Goal: Task Accomplishment & Management: Manage account settings

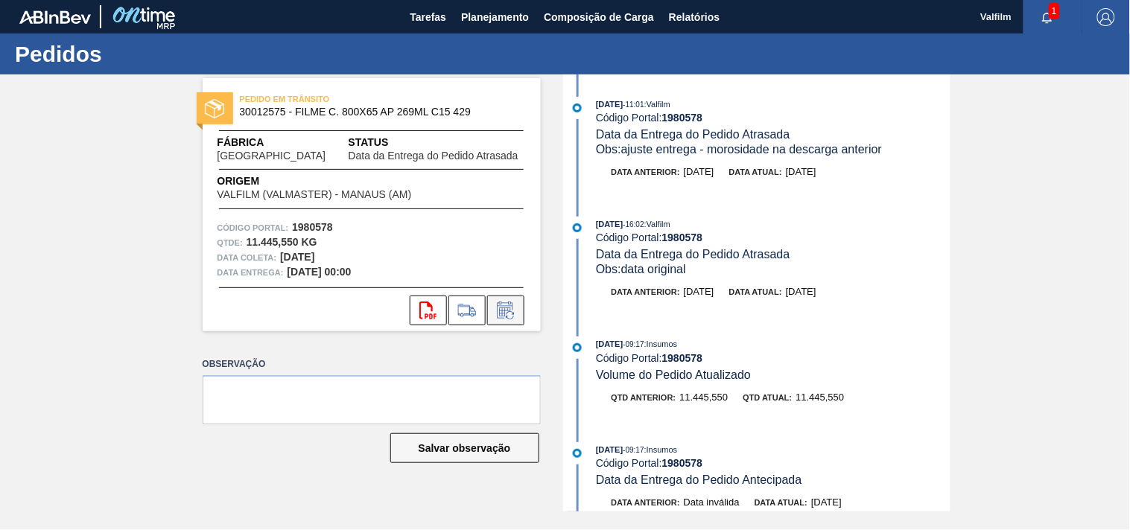
click at [510, 310] on icon at bounding box center [506, 311] width 24 height 18
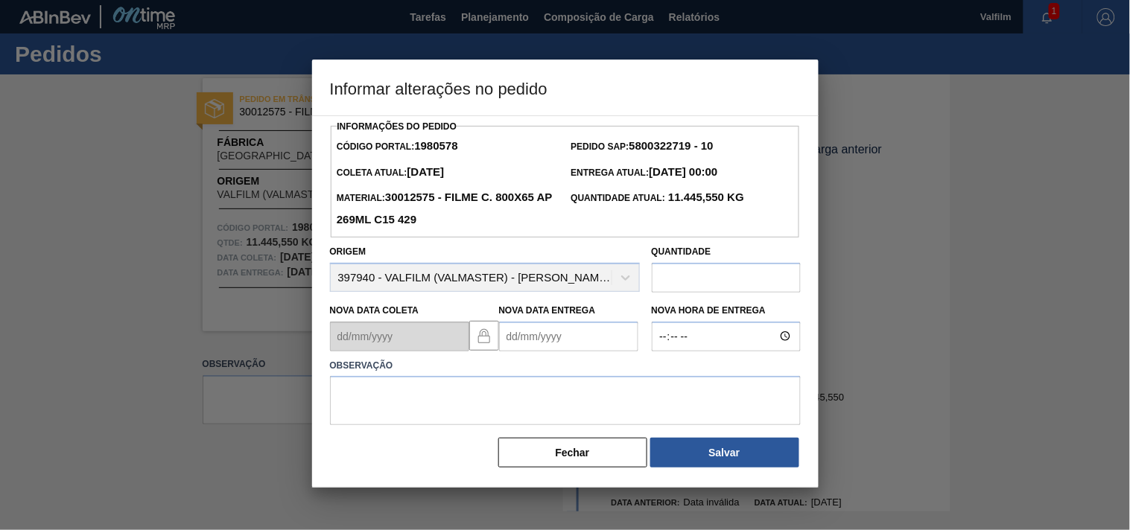
drag, startPoint x: 536, startPoint y: 346, endPoint x: 541, endPoint y: 340, distance: 8.5
click at [539, 346] on Entrega1980578 "Nova Data Entrega" at bounding box center [568, 337] width 139 height 30
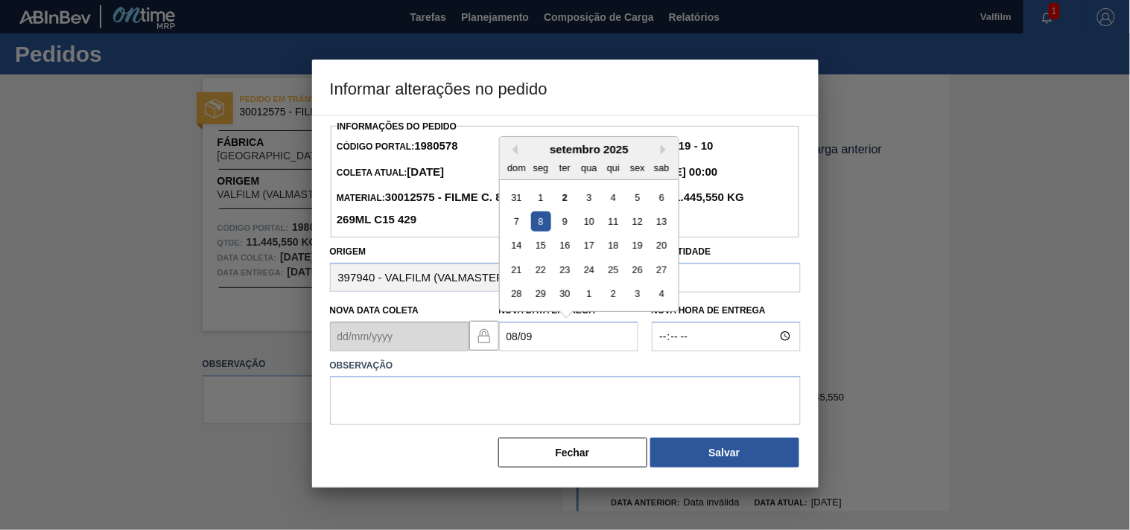
click at [542, 220] on div "8" at bounding box center [540, 222] width 20 height 20
type Entrega1980578 "08/09/2025"
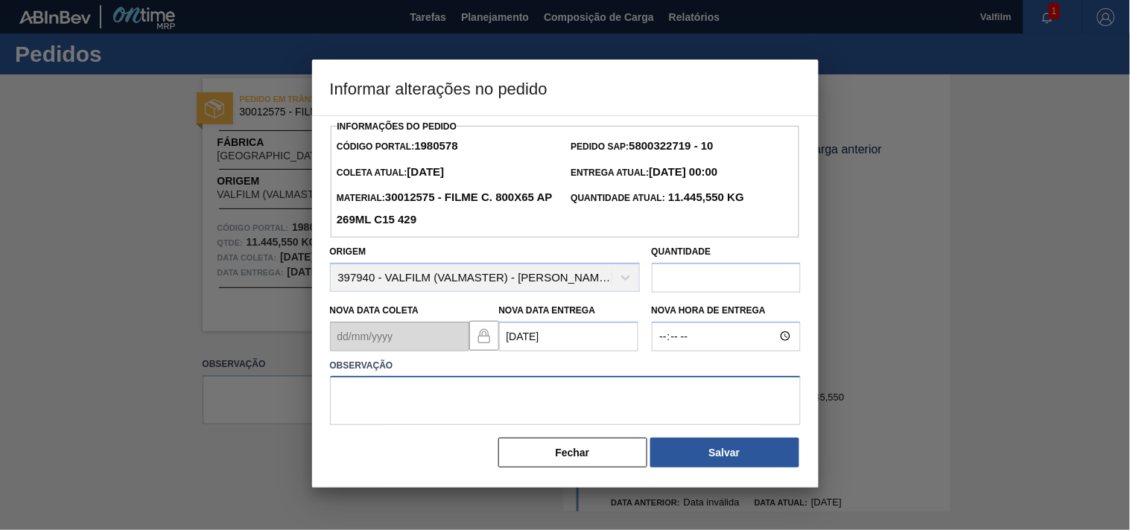
click at [437, 416] on textarea at bounding box center [565, 400] width 471 height 49
drag, startPoint x: 746, startPoint y: 405, endPoint x: 258, endPoint y: 404, distance: 487.8
click at [258, 404] on div "Informar alterações no pedido Informações do Pedido Código Portal: 1980578 Pedi…" at bounding box center [565, 265] width 1130 height 530
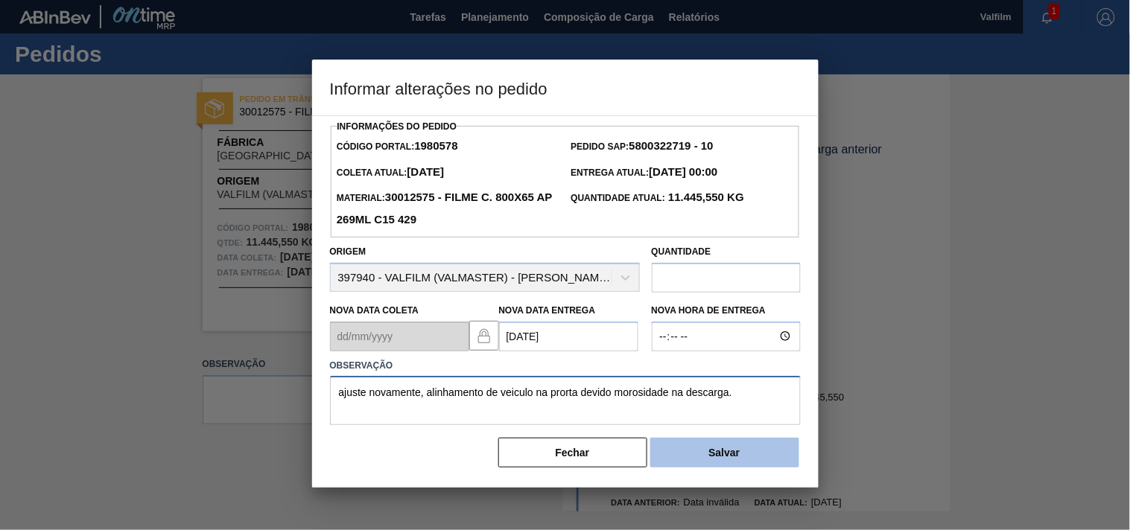
type textarea "ajuste novamente, alinhamento de veiculo na prorta devido morosidade na descarg…"
click at [689, 445] on button "Salvar" at bounding box center [724, 453] width 149 height 30
click at [742, 468] on button "Salvar" at bounding box center [724, 453] width 149 height 30
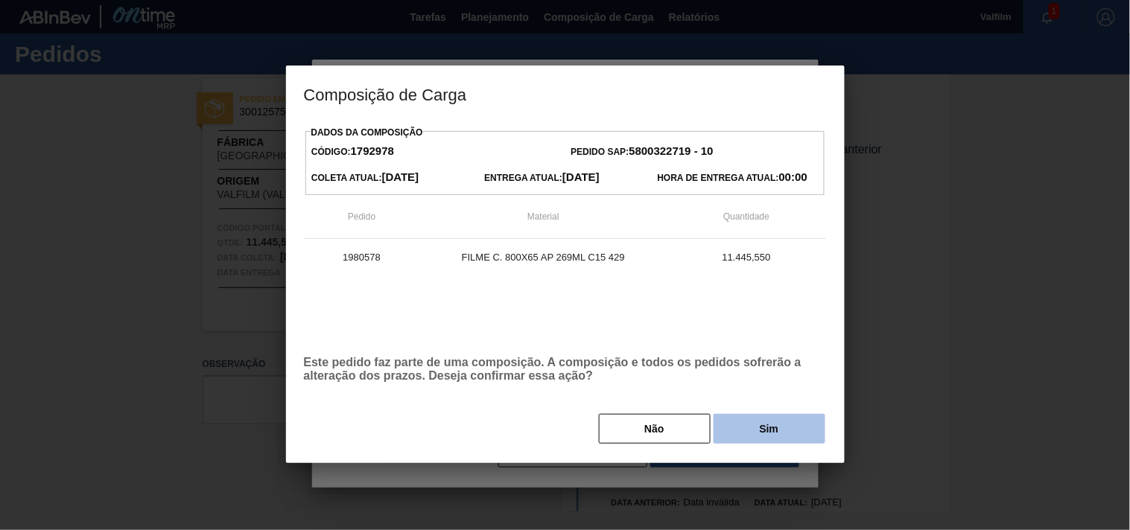
click at [797, 429] on button "Sim" at bounding box center [769, 429] width 112 height 30
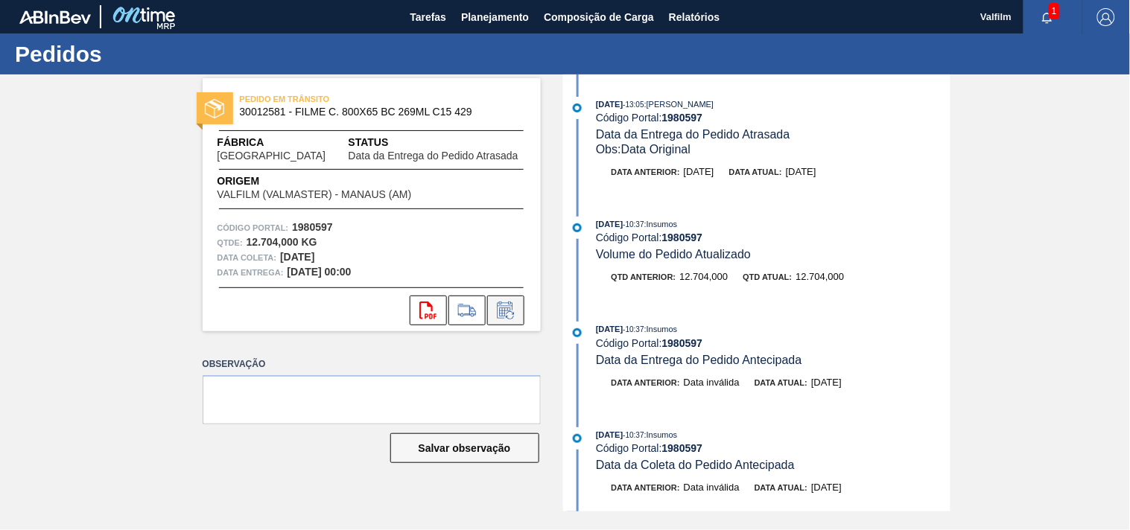
click at [503, 310] on icon at bounding box center [506, 311] width 24 height 18
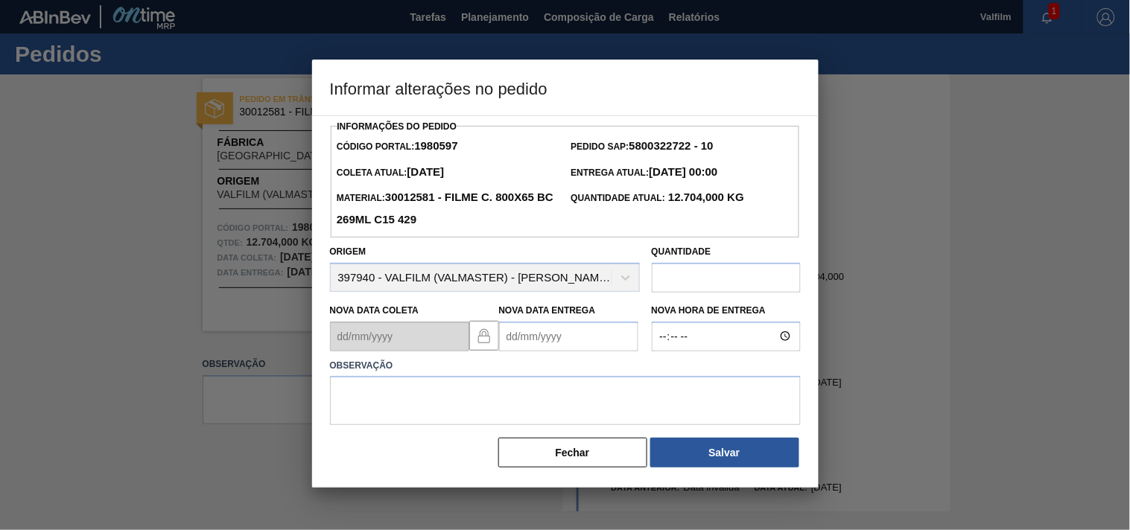
click at [552, 337] on Entrega1980597 "Nova Data Entrega" at bounding box center [568, 337] width 139 height 30
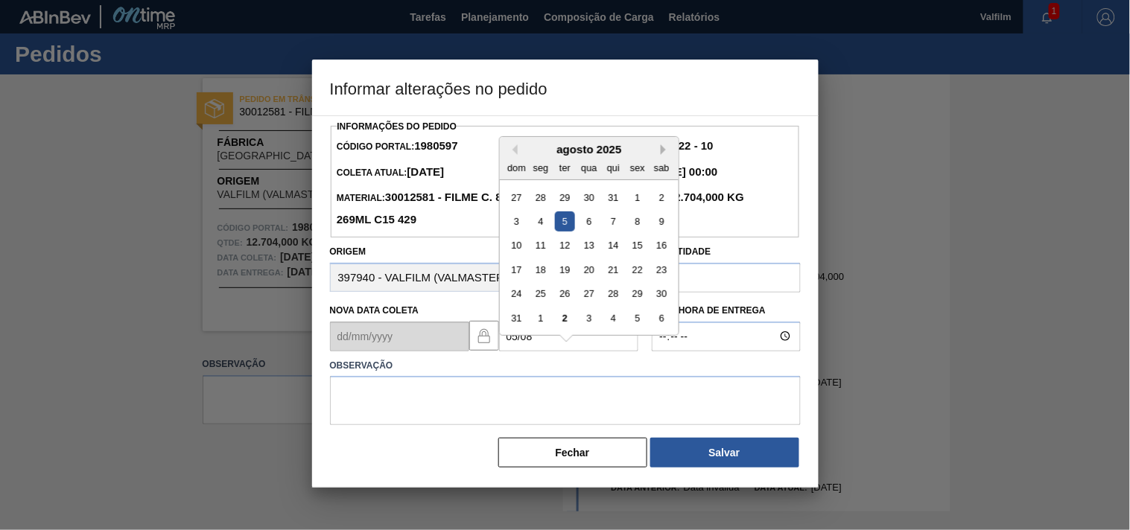
click at [661, 153] on button "Next Month" at bounding box center [666, 149] width 10 height 10
click at [637, 202] on div "5" at bounding box center [637, 197] width 20 height 20
type Entrega1980597 "05/09/2025"
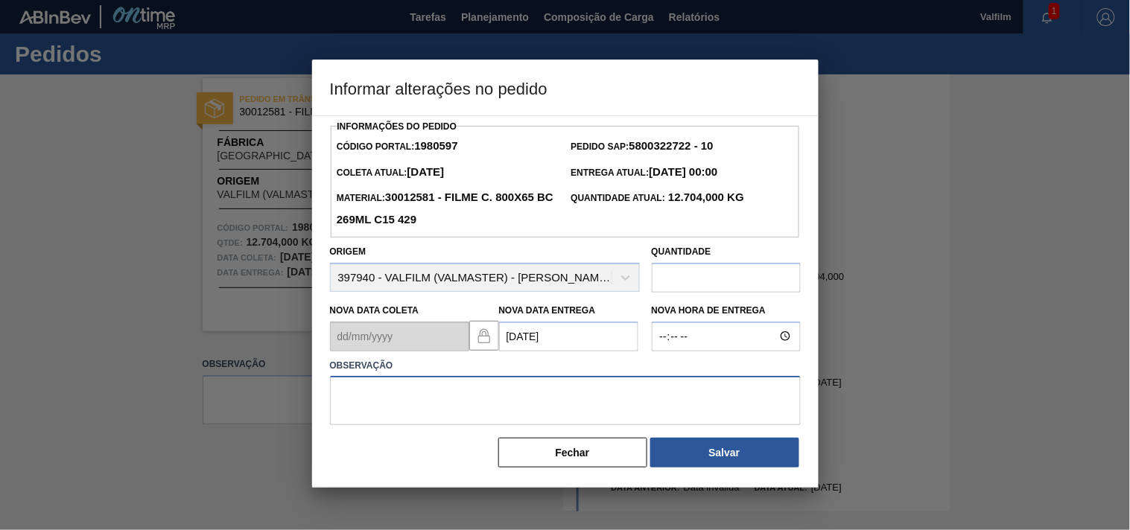
click at [436, 391] on textarea at bounding box center [565, 400] width 471 height 49
click at [457, 418] on textarea at bounding box center [565, 400] width 471 height 49
paste textarea "ajuste novamente, alinhamento de veiculo na prorta devido morosidade na descarg…"
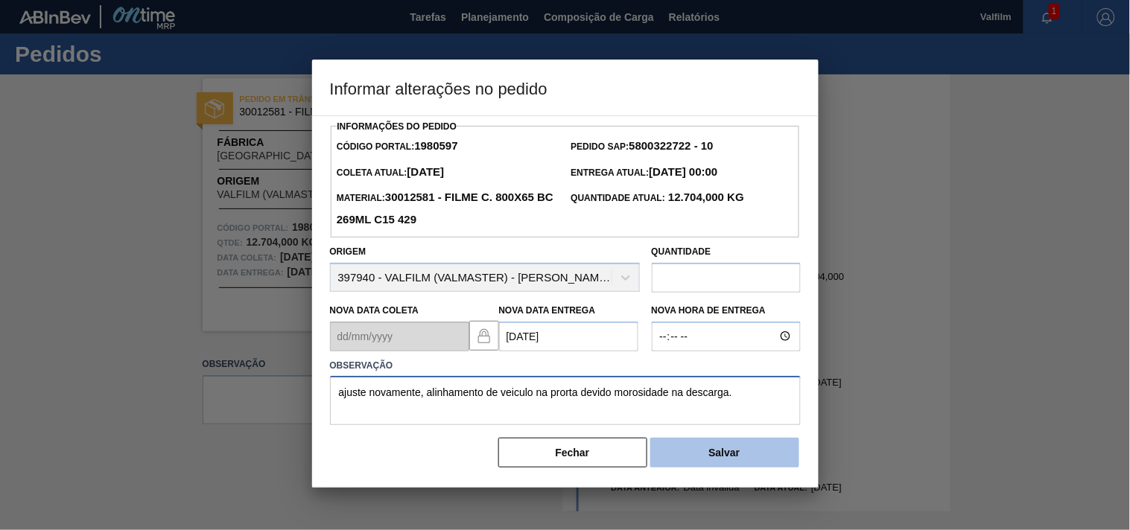
type textarea "ajuste novamente, alinhamento de veiculo na prorta devido morosidade na descarg…"
click at [747, 458] on button "Salvar" at bounding box center [724, 453] width 149 height 30
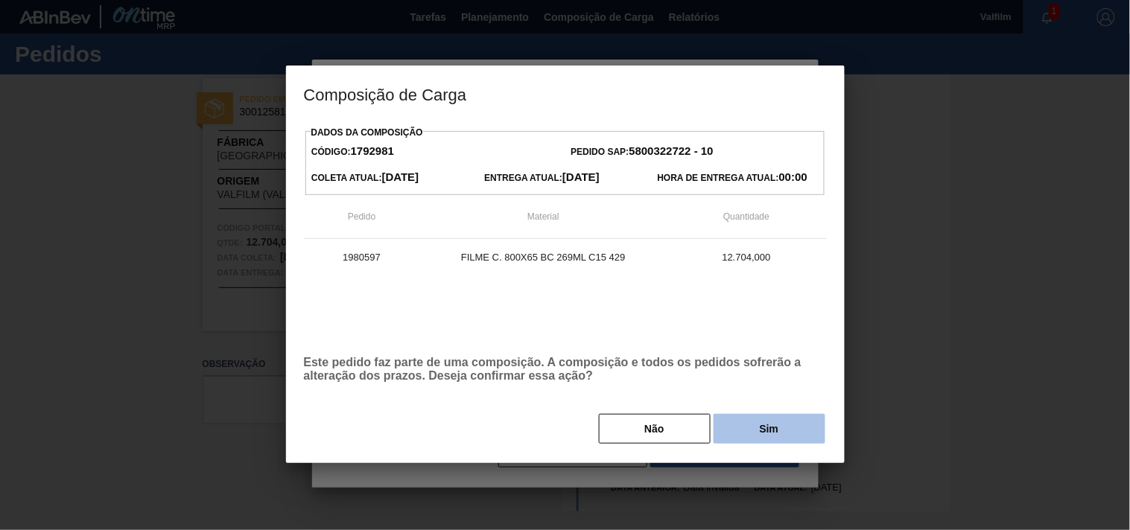
click at [763, 436] on button "Sim" at bounding box center [769, 429] width 112 height 30
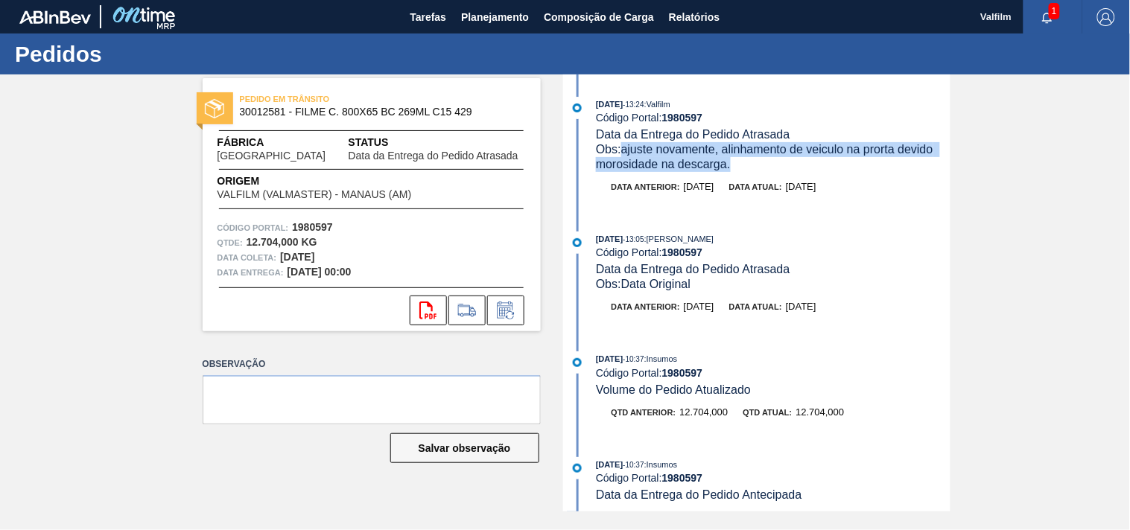
drag, startPoint x: 728, startPoint y: 170, endPoint x: 626, endPoint y: 147, distance: 103.7
click at [626, 147] on div "Obs: ajuste novamente, alinhamento de veiculo na prorta devido morosidade na de…" at bounding box center [773, 157] width 354 height 30
copy span "ajuste novamente, alinhamento de veiculo na prorta devido morosidade na descarg…"
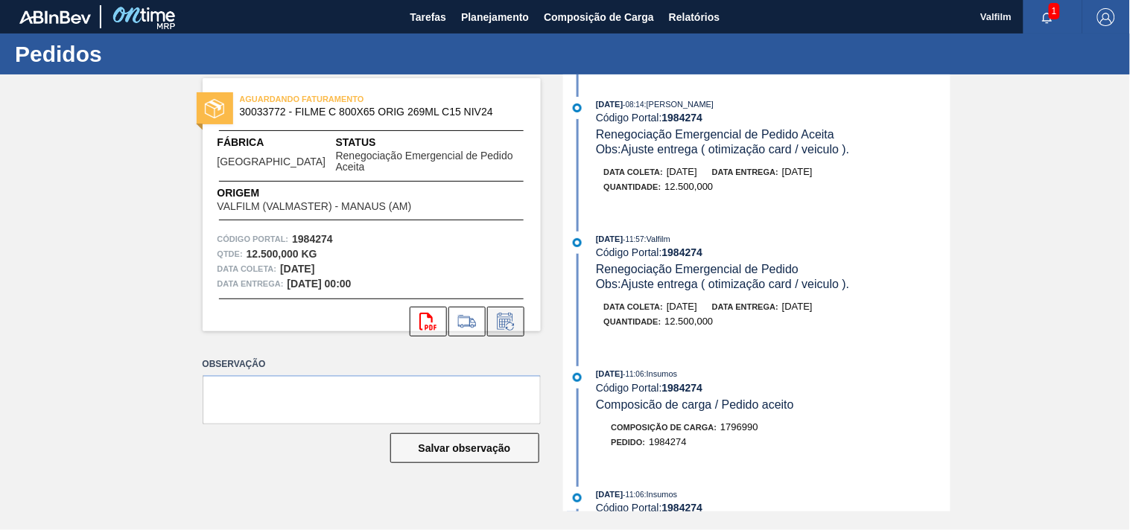
click at [509, 313] on icon at bounding box center [506, 322] width 24 height 18
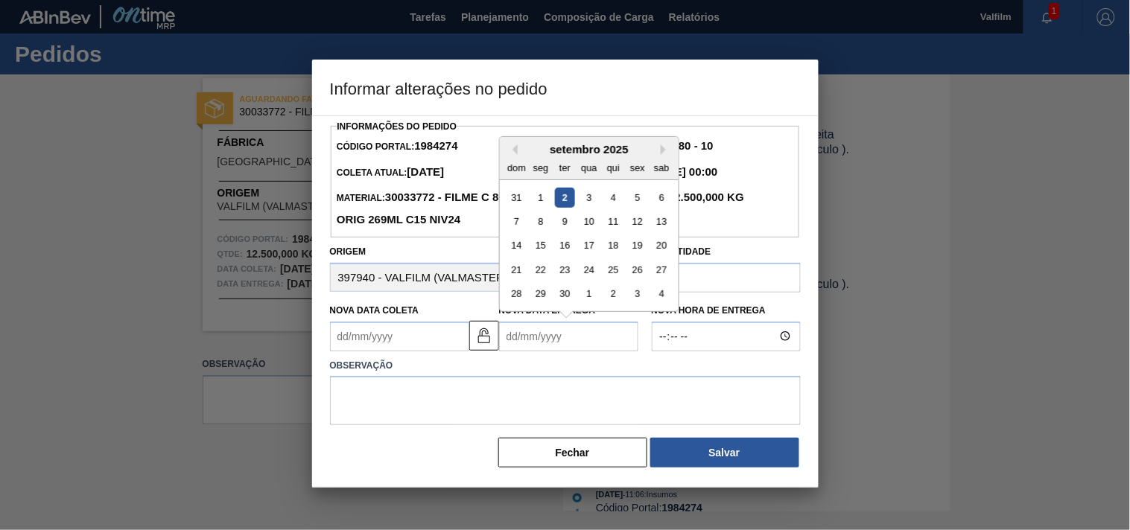
click at [531, 338] on Entrega1984274 "Nova Data Entrega" at bounding box center [568, 337] width 139 height 30
click at [539, 246] on div "15" at bounding box center [540, 245] width 20 height 20
type Entrega1984274 "[DATE]"
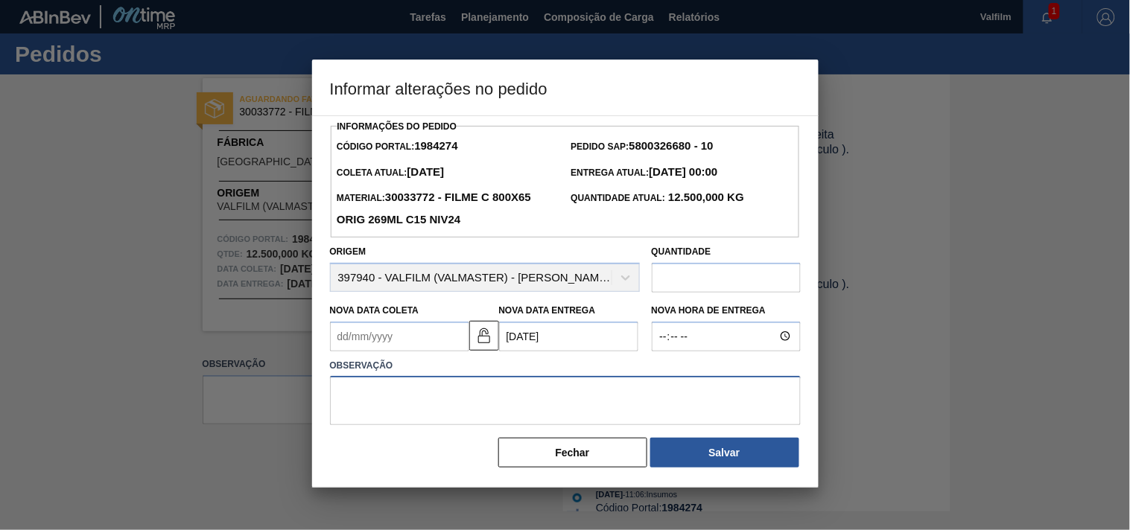
click at [385, 404] on textarea at bounding box center [565, 400] width 471 height 49
paste textarea "ajuste novamente, alinhamento de veiculo na prorta devido morosidade na descarg…"
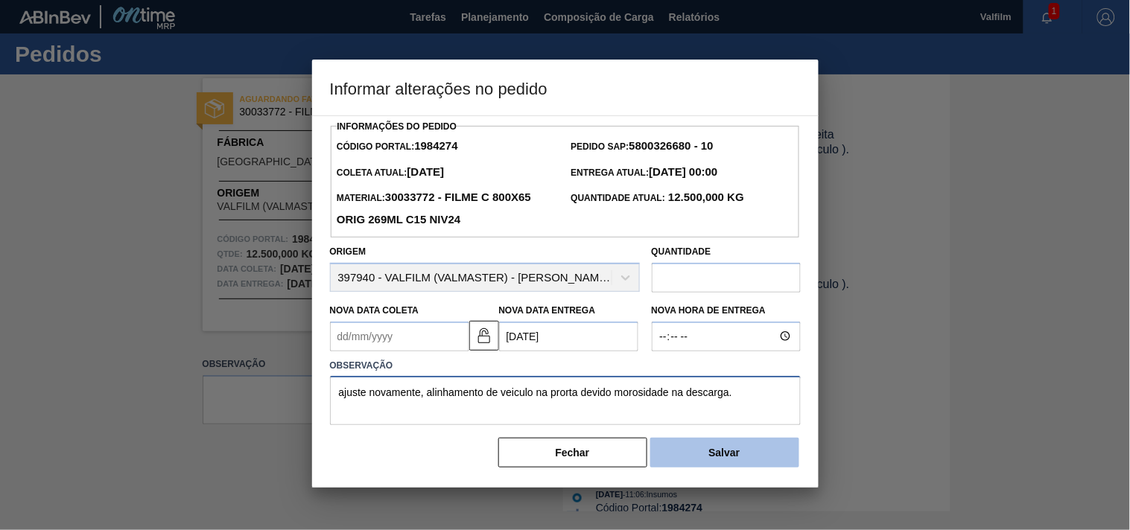
type textarea "ajuste novamente, alinhamento de veiculo na prorta devido morosidade na descarg…"
click at [771, 463] on button "Salvar" at bounding box center [724, 453] width 149 height 30
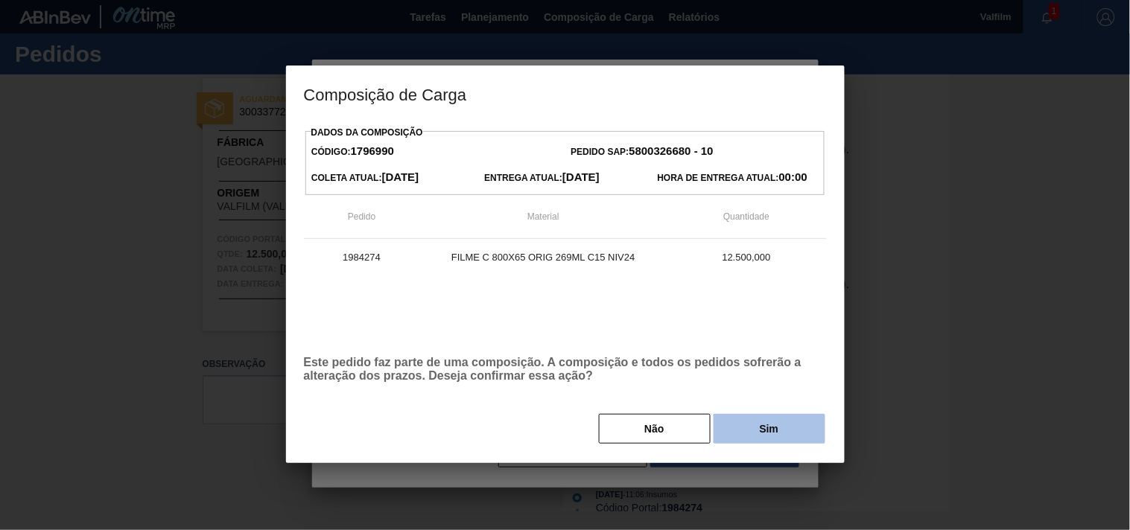
click at [756, 432] on button "Sim" at bounding box center [769, 429] width 112 height 30
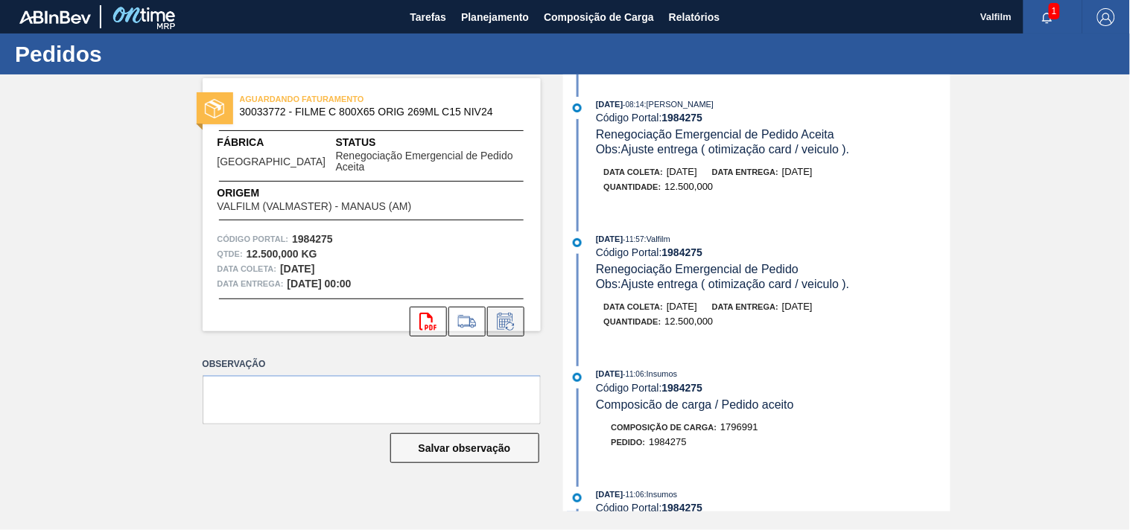
click at [500, 314] on icon at bounding box center [506, 322] width 24 height 18
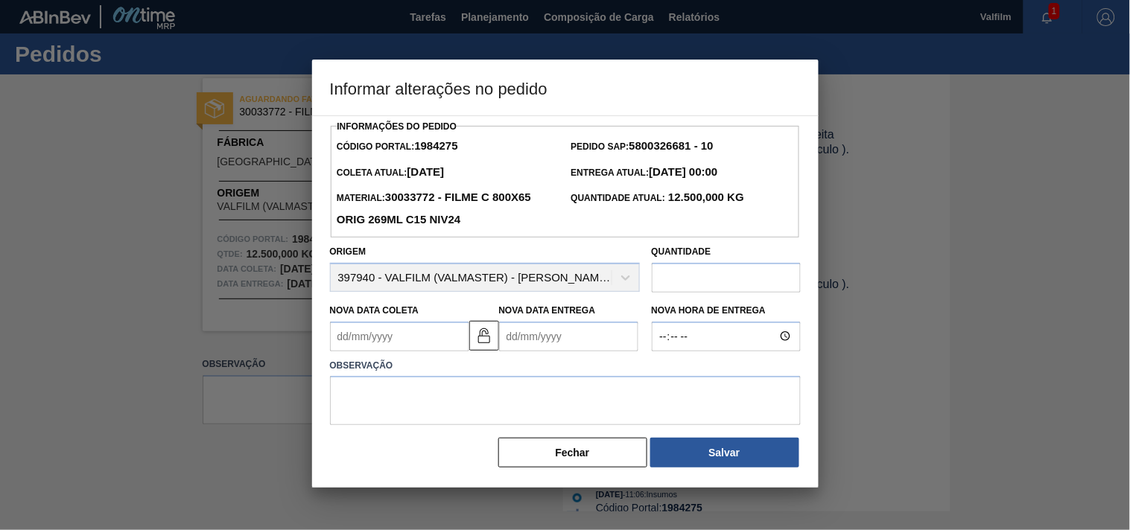
drag, startPoint x: 533, startPoint y: 337, endPoint x: 541, endPoint y: 326, distance: 12.8
click at [535, 337] on Entrega1984275 "Nova Data Entrega" at bounding box center [568, 337] width 139 height 30
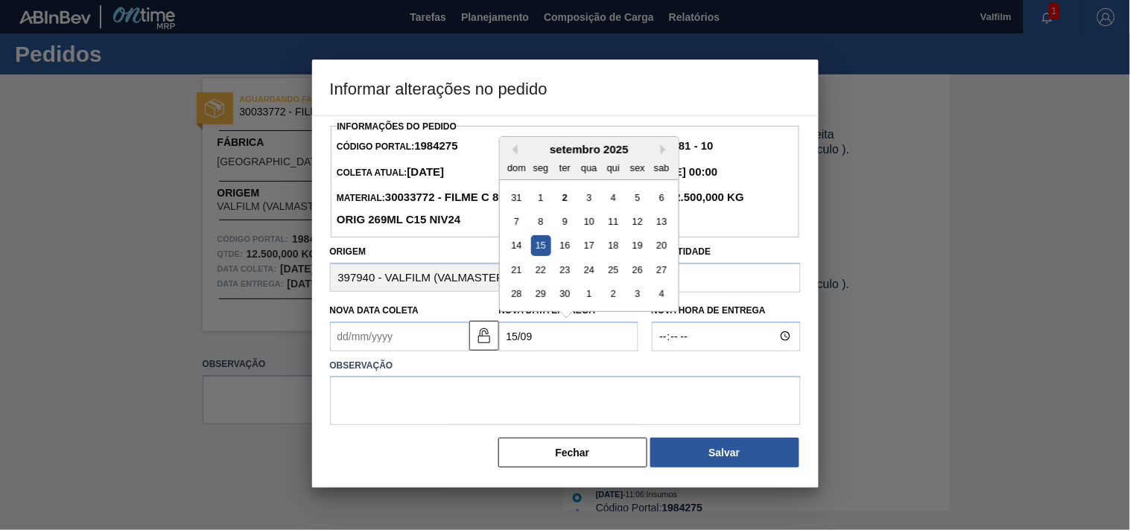
click at [533, 255] on div "15" at bounding box center [540, 245] width 20 height 20
type Entrega1984275 "[DATE]"
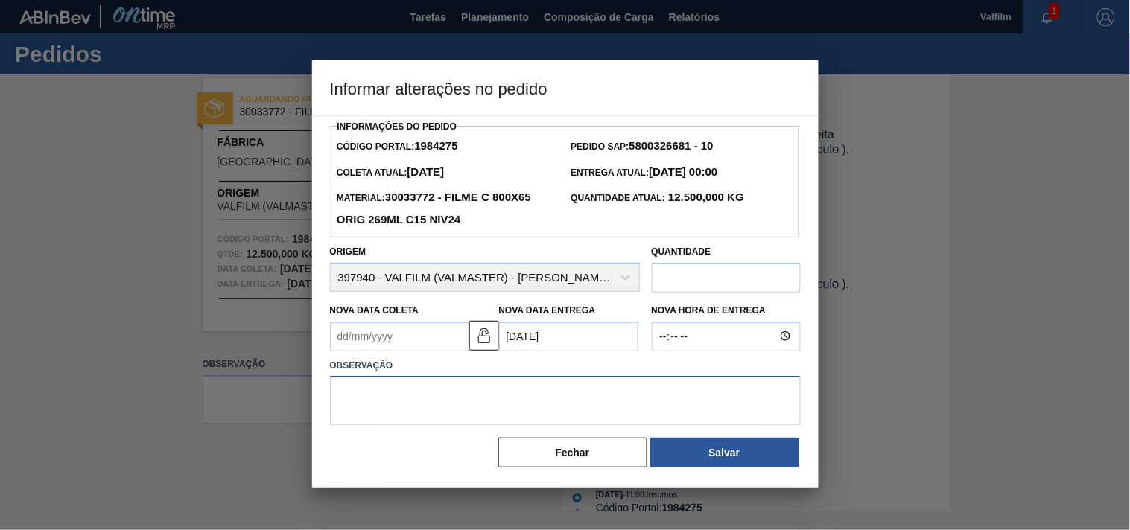
click at [378, 387] on textarea at bounding box center [565, 400] width 471 height 49
paste textarea "ajuste novamente, alinhamento de veiculo na porta devido morosidade na descarga."
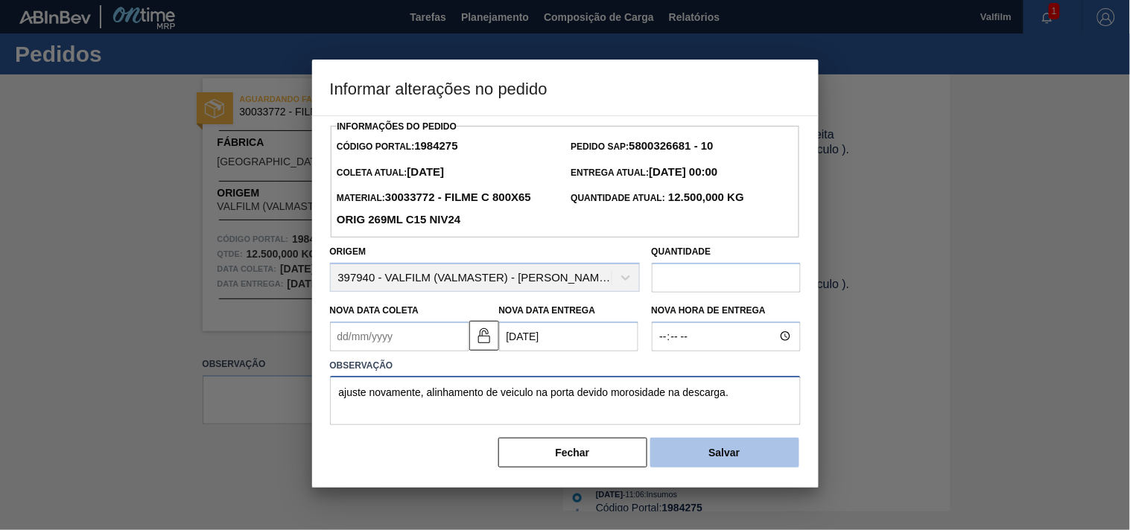
type textarea "ajuste novamente, alinhamento de veiculo na porta devido morosidade na descarga."
click at [726, 465] on button "Salvar" at bounding box center [724, 453] width 149 height 30
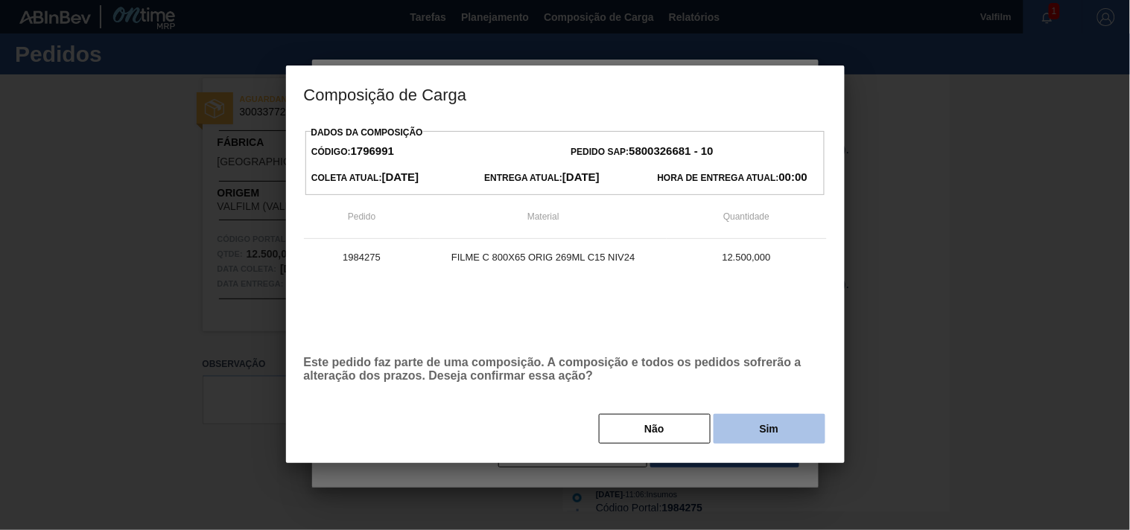
click at [768, 435] on button "Sim" at bounding box center [769, 429] width 112 height 30
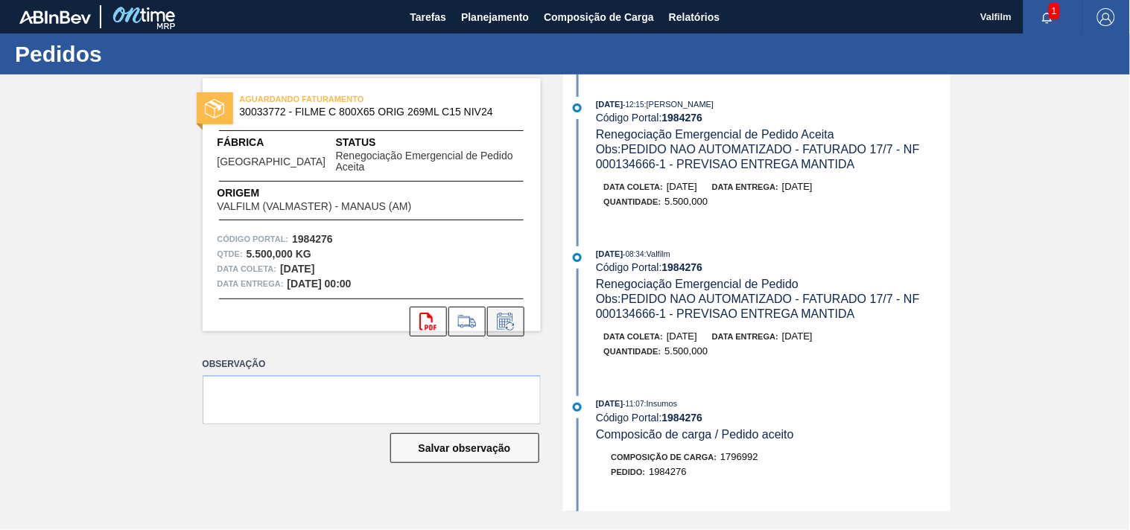
click at [516, 313] on icon at bounding box center [506, 322] width 24 height 18
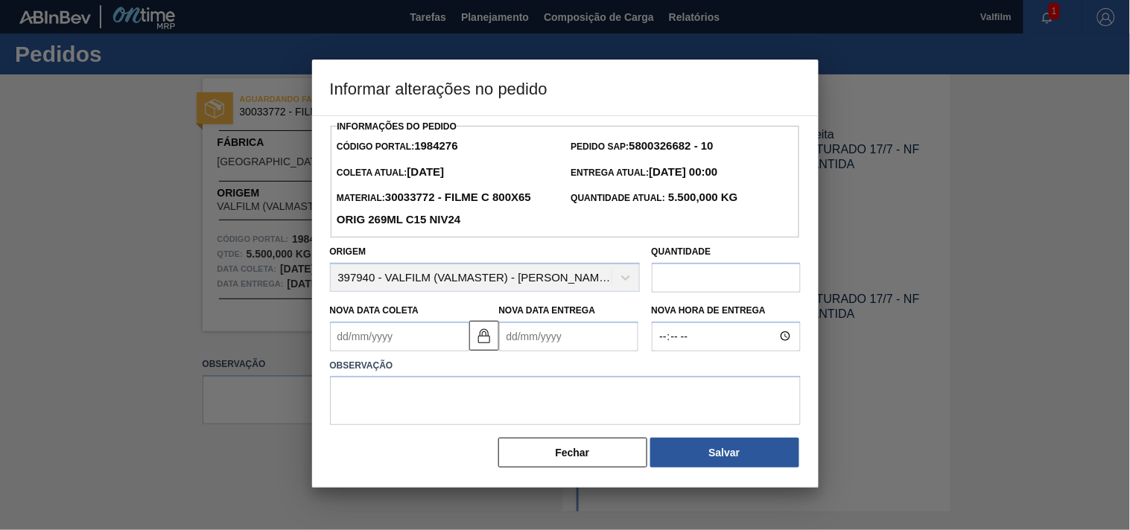
click at [381, 347] on Coleta1984276 "Nova Data Coleta" at bounding box center [399, 337] width 139 height 30
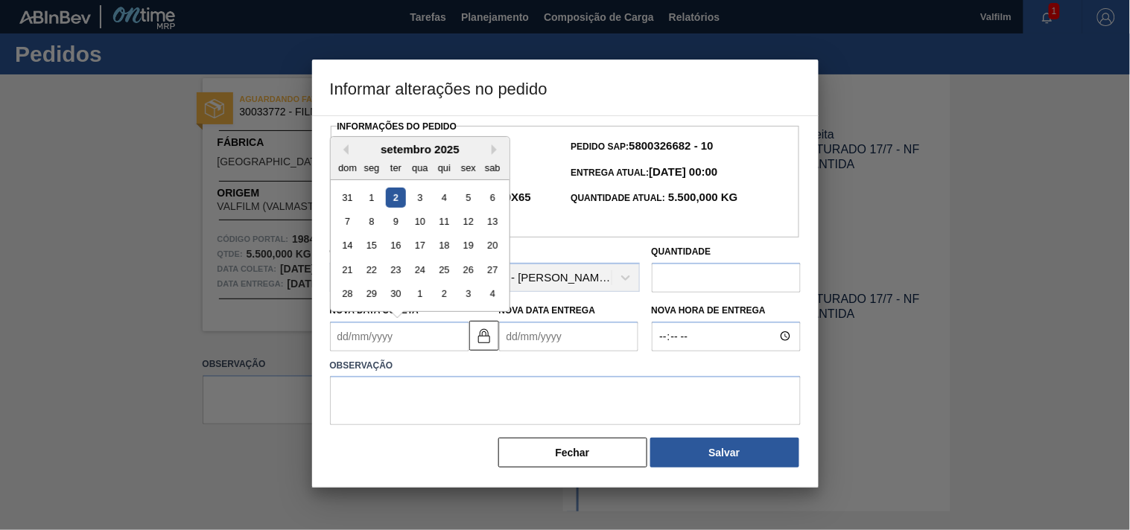
type Coleta1984276 "0"
type Entrega1984276 "31/01/2000"
type Coleta1984276 "05"
type Entrega1984276 "05/10/2025"
click at [472, 199] on div "5" at bounding box center [468, 197] width 20 height 20
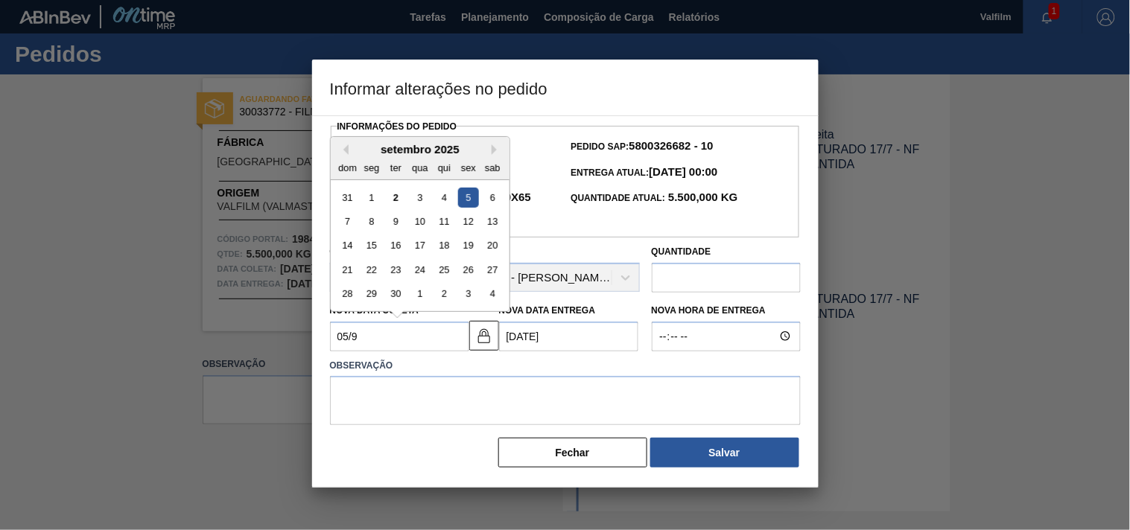
type Coleta1984276 "[DATE]"
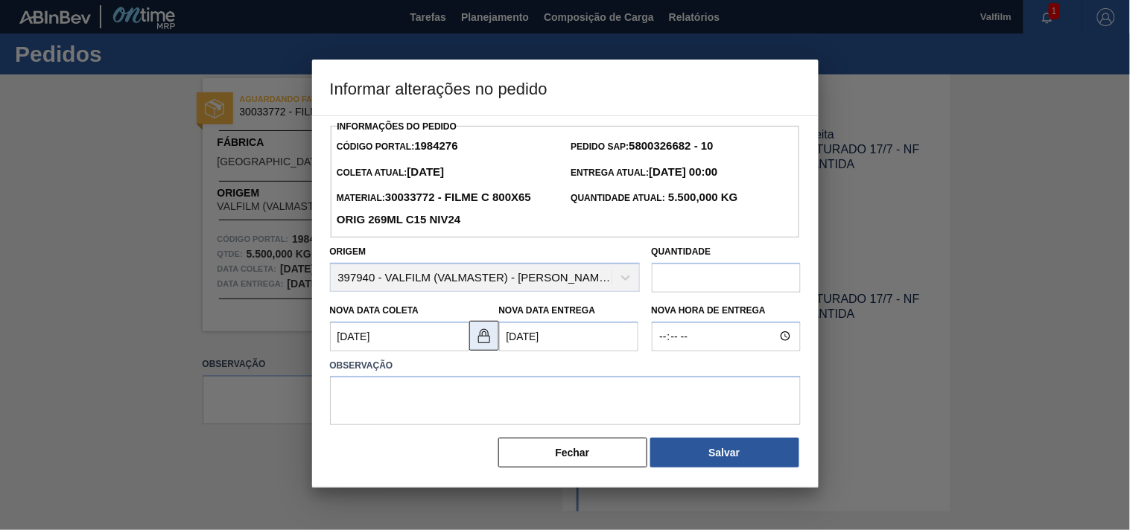
click at [475, 337] on img at bounding box center [484, 336] width 18 height 18
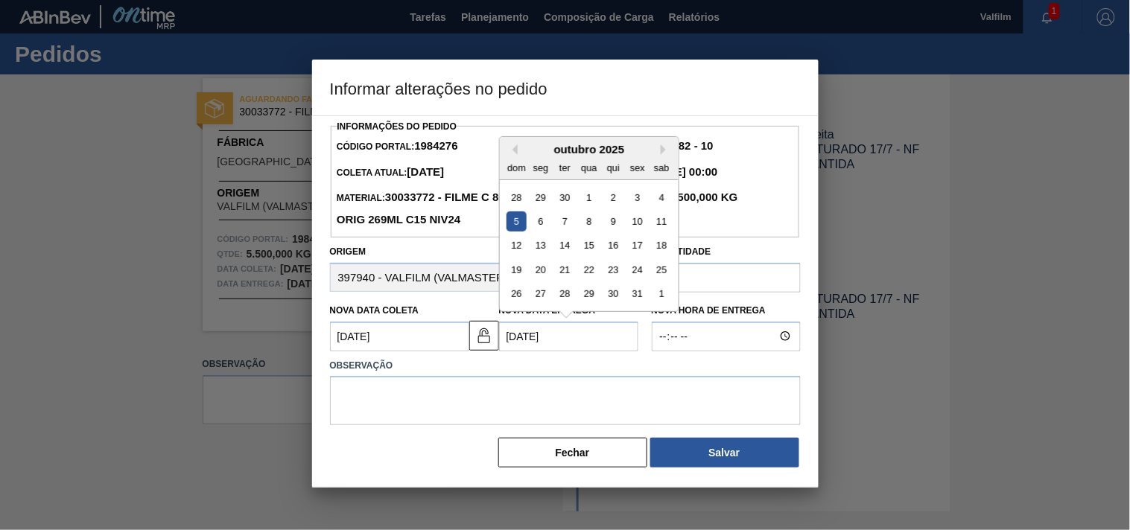
drag, startPoint x: 579, startPoint y: 332, endPoint x: 384, endPoint y: 320, distance: 196.2
click at [384, 321] on div "Nova Data Coleta 05/09/2025 Nova Data Entrega 05/10/2025 Previous Month Next Mo…" at bounding box center [485, 323] width 322 height 55
click at [637, 207] on div "5" at bounding box center [637, 197] width 20 height 20
type Entrega1984276 "05/09/2025"
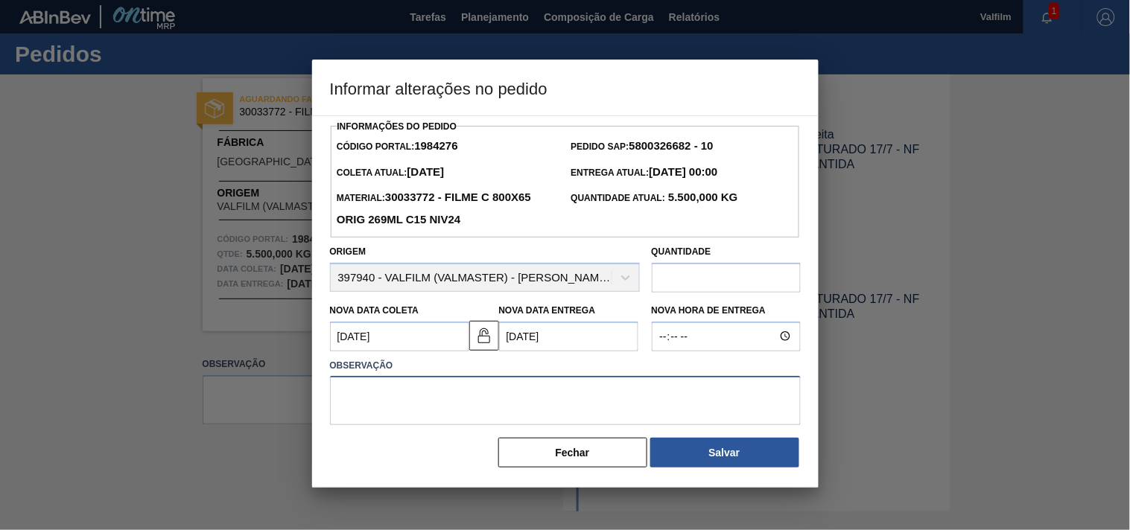
click at [419, 410] on textarea at bounding box center [565, 400] width 471 height 49
click at [358, 392] on textarea at bounding box center [565, 400] width 471 height 49
paste textarea "ajuste novamente, alinhamento de veiculo na porta devido morosidade na descarga."
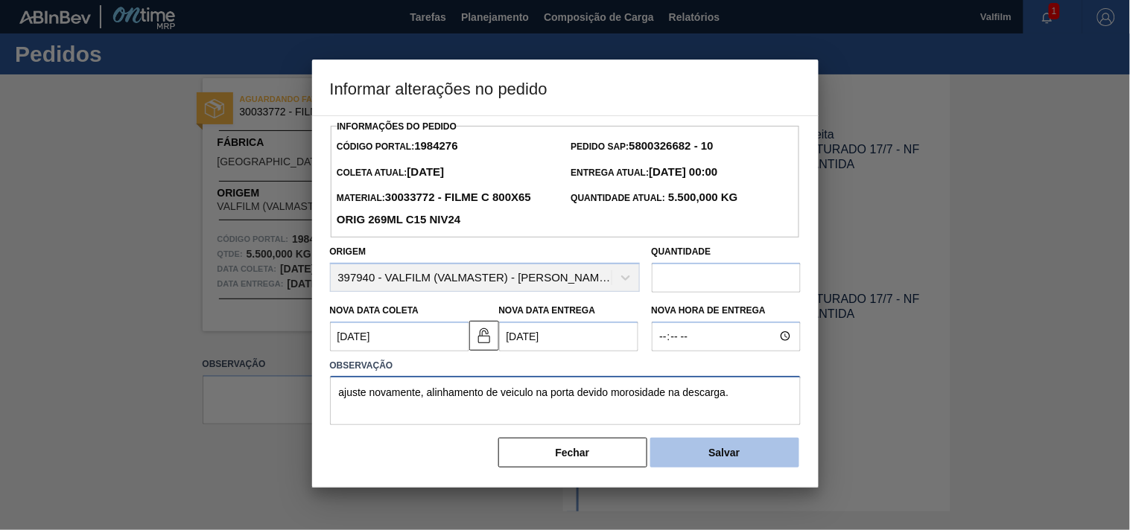
type textarea "ajuste novamente, alinhamento de veiculo na porta devido morosidade na descarga."
click at [716, 458] on button "Salvar" at bounding box center [724, 453] width 149 height 30
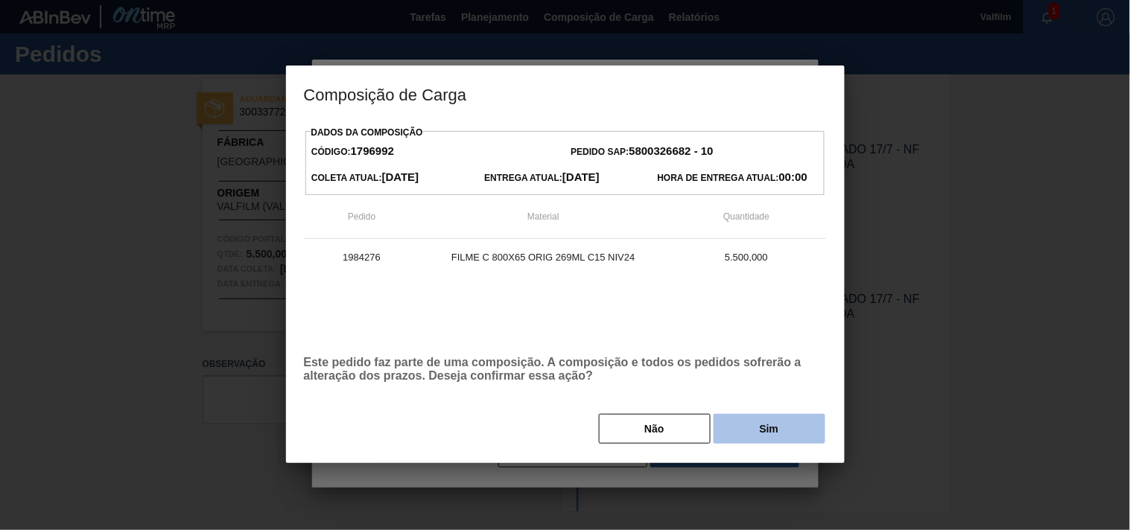
click at [753, 436] on button "Sim" at bounding box center [769, 429] width 112 height 30
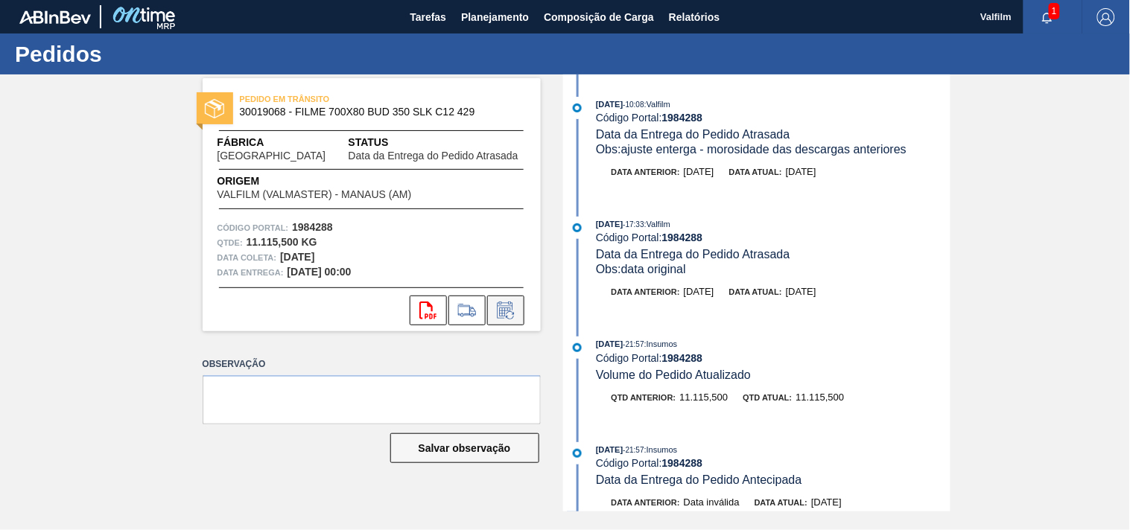
click at [515, 314] on icon at bounding box center [506, 311] width 24 height 18
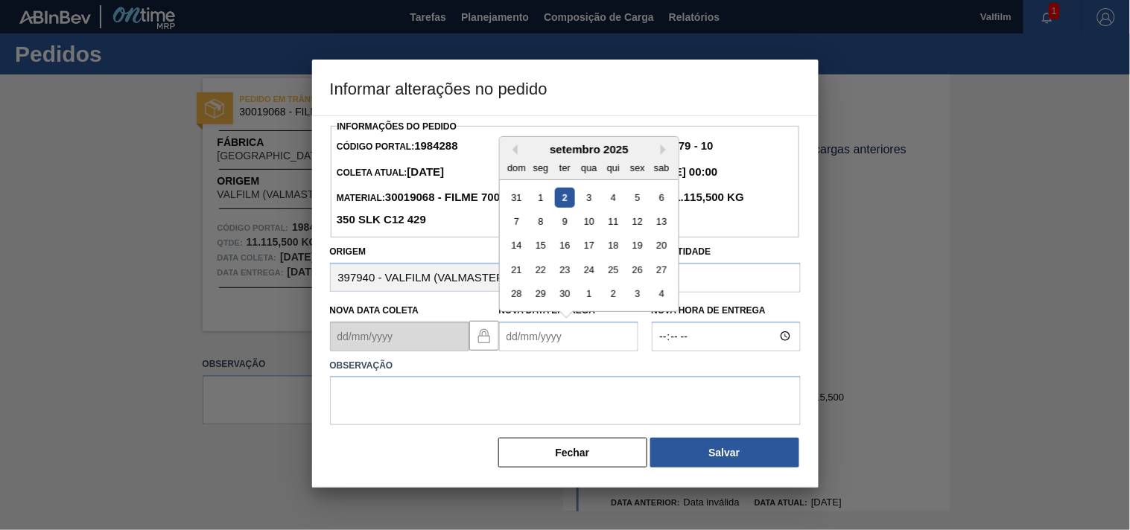
click at [516, 343] on Entrega1984288 "Nova Data Entrega" at bounding box center [568, 337] width 139 height 30
click at [618, 225] on div "11" at bounding box center [612, 222] width 20 height 20
type Entrega1984288 "11/09/2025"
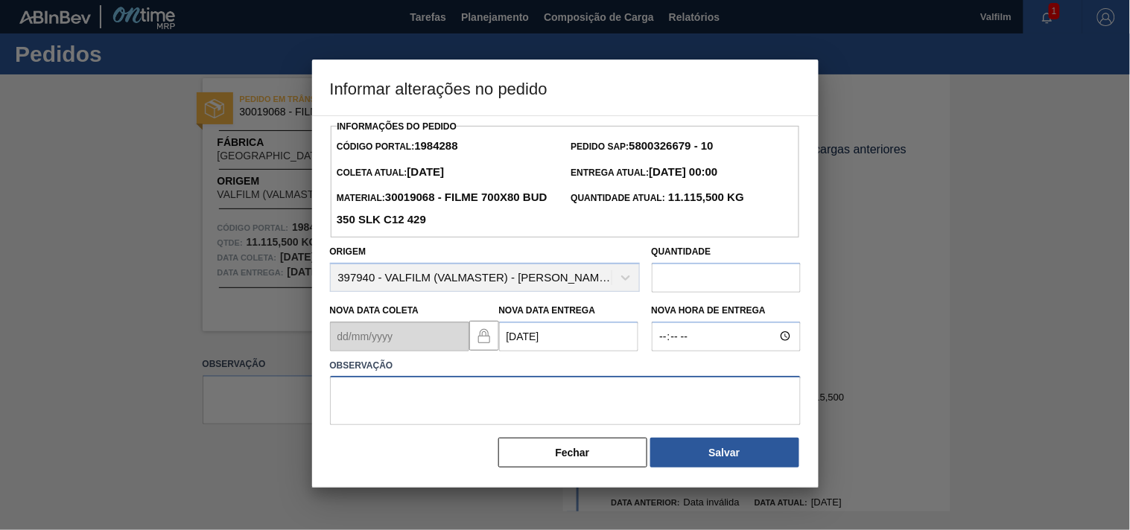
click at [378, 398] on textarea at bounding box center [565, 400] width 471 height 49
drag, startPoint x: 440, startPoint y: 418, endPoint x: 217, endPoint y: 411, distance: 223.5
click at [217, 412] on div "Informar alterações no pedido Informações do Pedido Código Portal: 1984288 Pedi…" at bounding box center [565, 265] width 1130 height 530
paste textarea "card otimizado com antecipação do cliente."
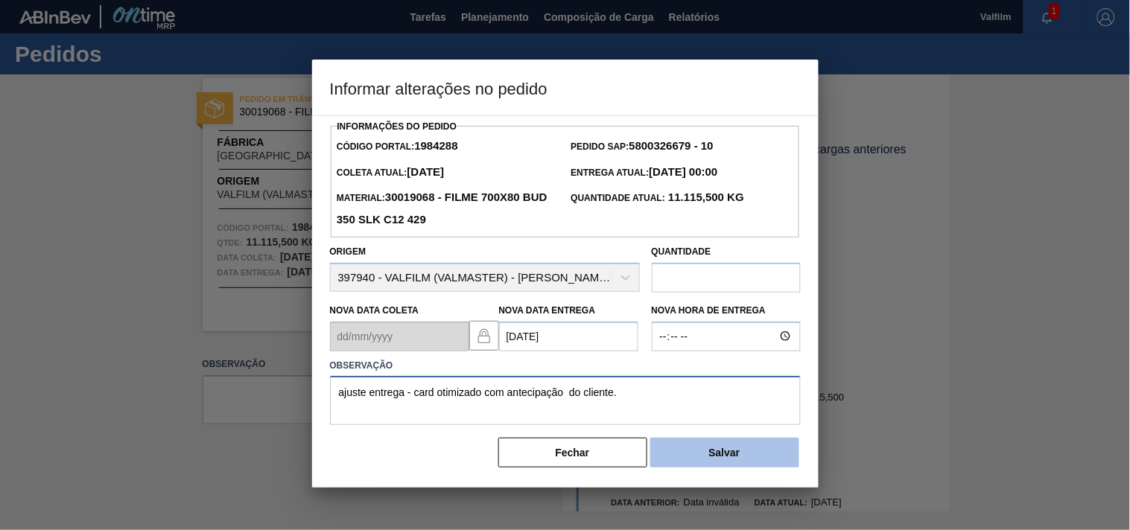
type textarea "ajuste entrega - card otimizado com antecipação do cliente."
click at [695, 462] on button "Salvar" at bounding box center [724, 453] width 149 height 30
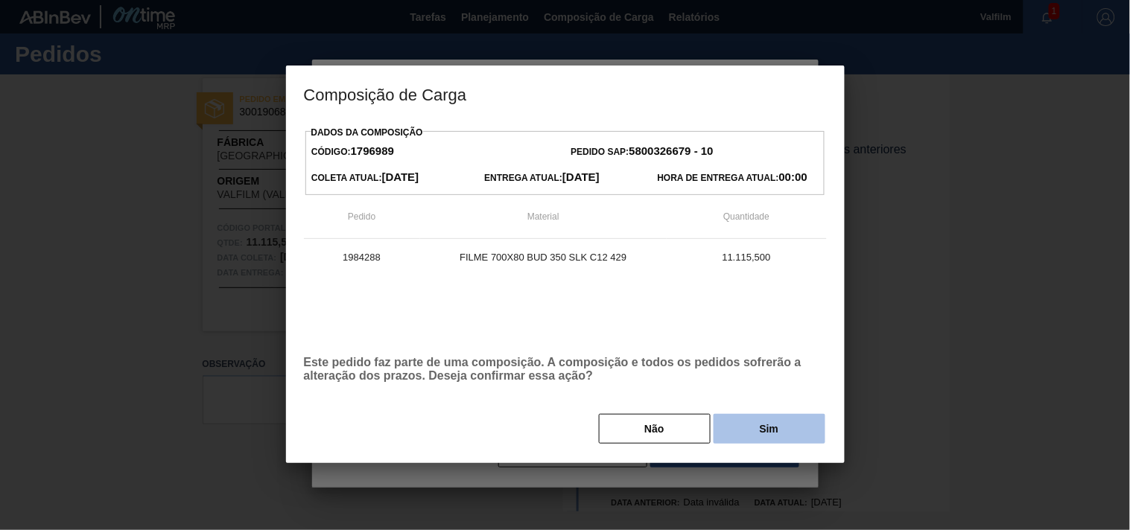
click at [740, 432] on button "Sim" at bounding box center [769, 429] width 112 height 30
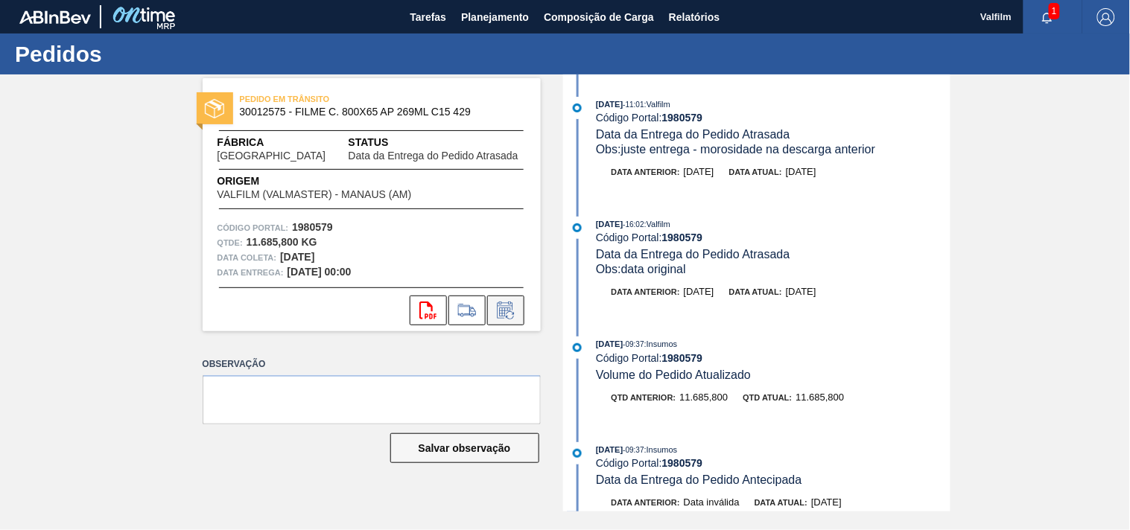
click at [511, 317] on icon at bounding box center [506, 311] width 24 height 18
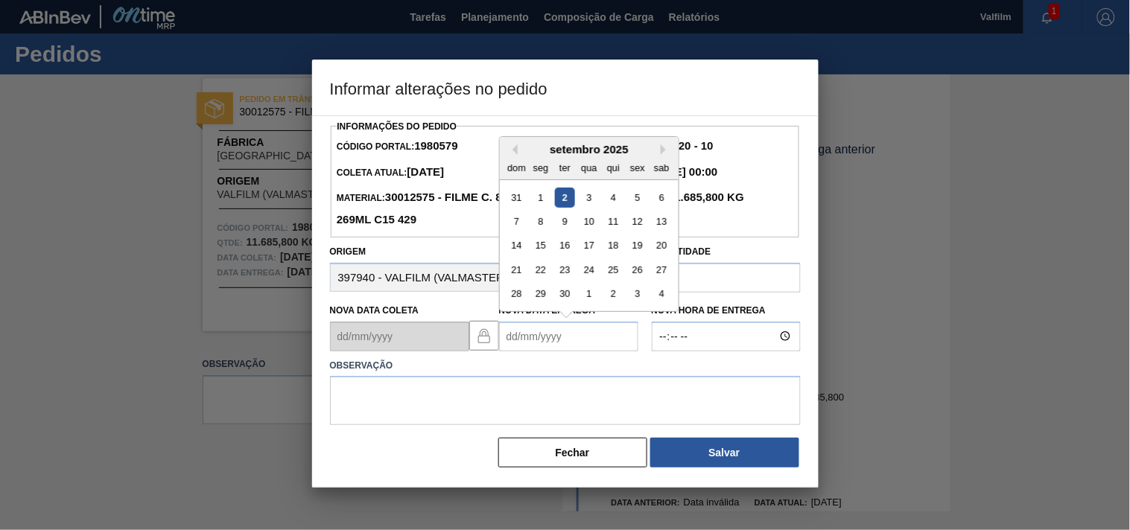
click at [510, 336] on Entrega1980579 "Nova Data Entrega" at bounding box center [568, 337] width 139 height 30
click at [541, 231] on div "8" at bounding box center [540, 222] width 20 height 20
type Entrega1980579 "[DATE]"
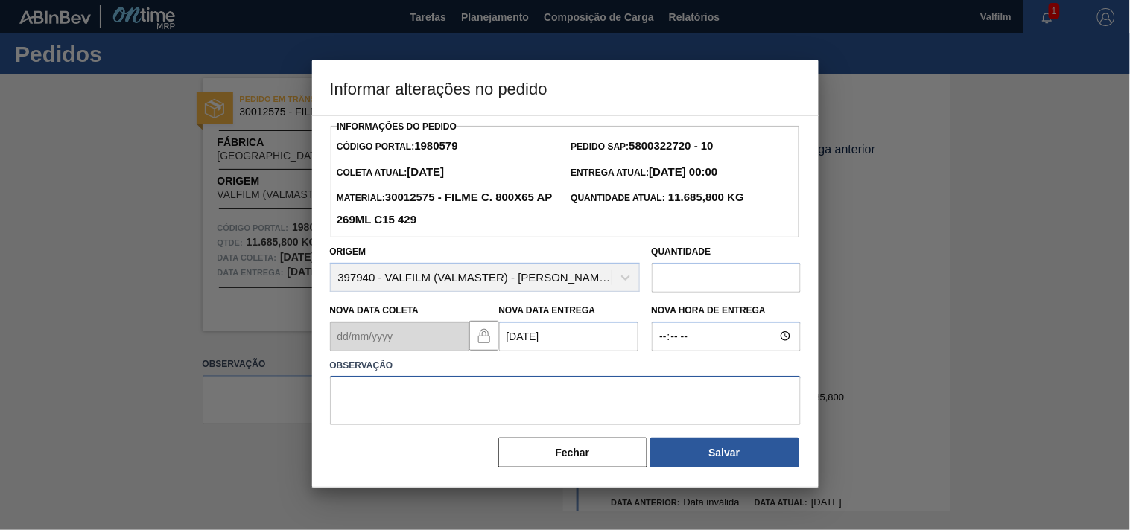
drag, startPoint x: 521, startPoint y: 405, endPoint x: 537, endPoint y: 410, distance: 16.3
click at [520, 405] on textarea at bounding box center [565, 400] width 471 height 49
paste textarea "ajuste novamente, alinhamento de veiculo na porta devido morosidade na descarga."
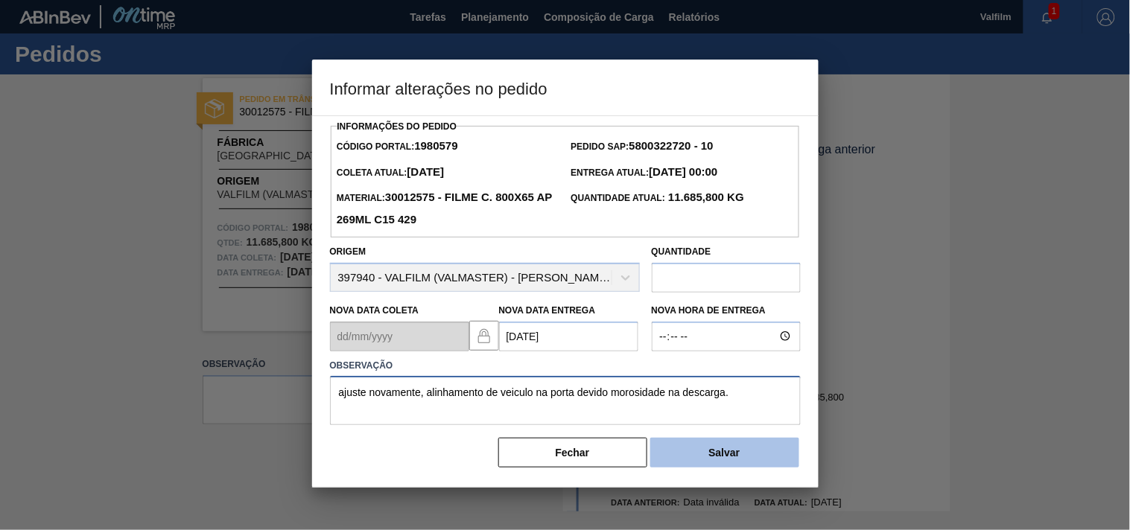
type textarea "ajuste novamente, alinhamento de veiculo na porta devido morosidade na descarga."
click at [725, 451] on button "Salvar" at bounding box center [724, 453] width 149 height 30
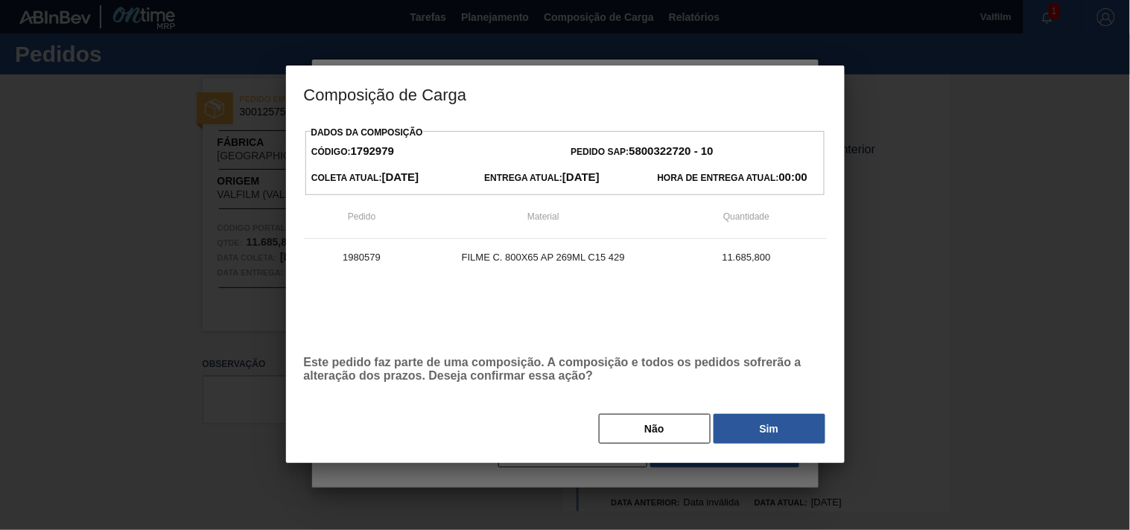
click at [754, 438] on button "Sim" at bounding box center [769, 429] width 112 height 30
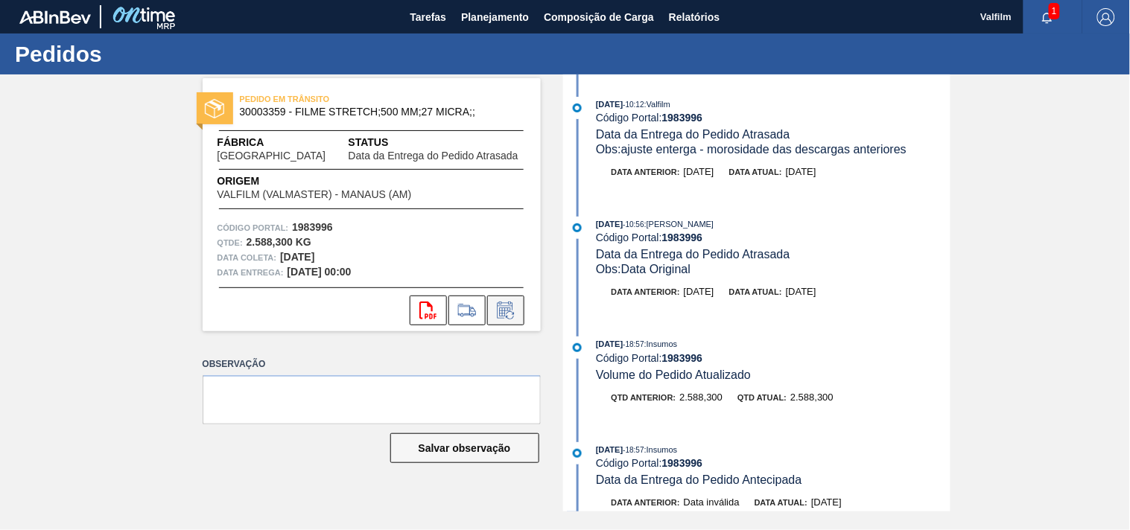
click at [512, 318] on icon at bounding box center [510, 315] width 8 height 8
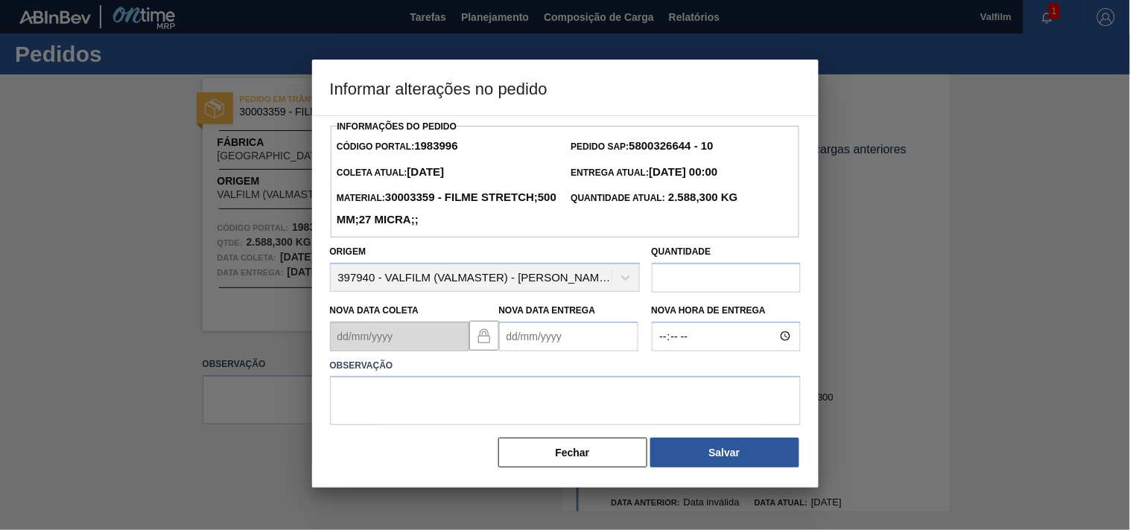
click at [516, 343] on Entrega1983996 "Nova Data Entrega" at bounding box center [568, 337] width 139 height 30
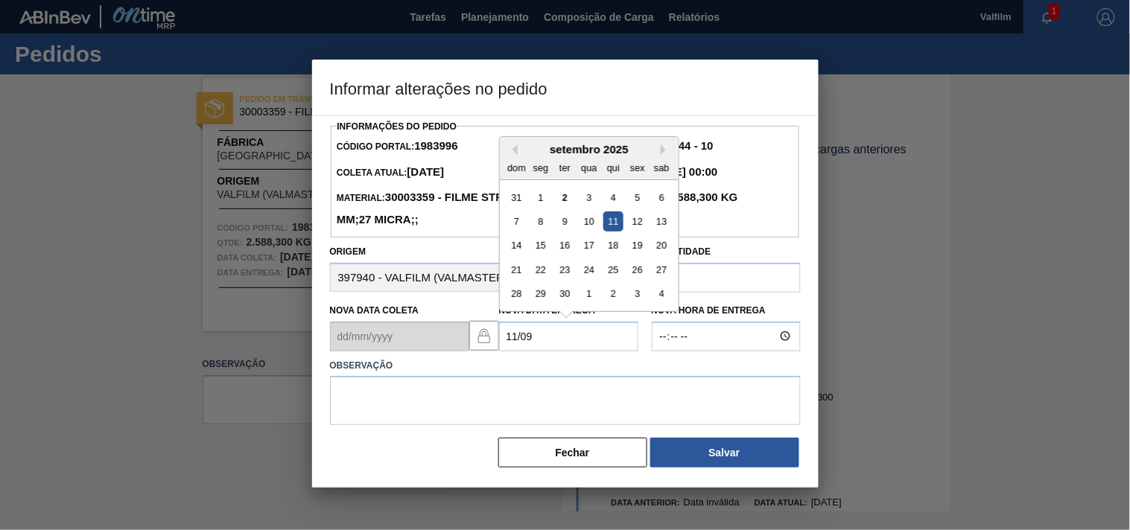
click at [614, 222] on div "11" at bounding box center [612, 222] width 20 height 20
type Entrega1983996 "11/09/2025"
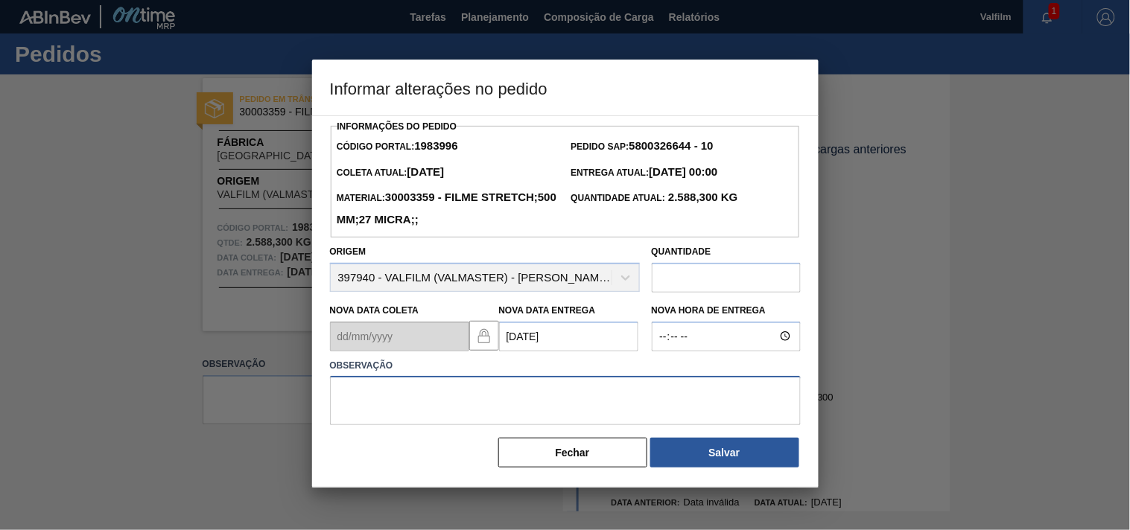
click at [396, 425] on textarea at bounding box center [565, 400] width 471 height 49
click at [465, 397] on textarea "ajuste entrega - antecipaçãocliente." at bounding box center [565, 400] width 471 height 49
type textarea "ajuste entrega - antecipação cliente."
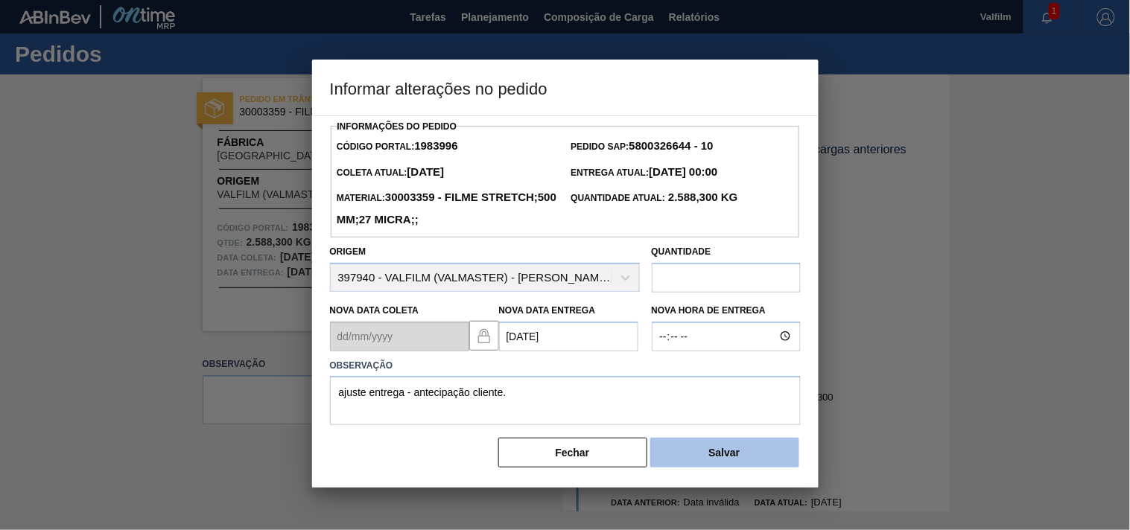
click at [699, 448] on button "Salvar" at bounding box center [724, 453] width 149 height 30
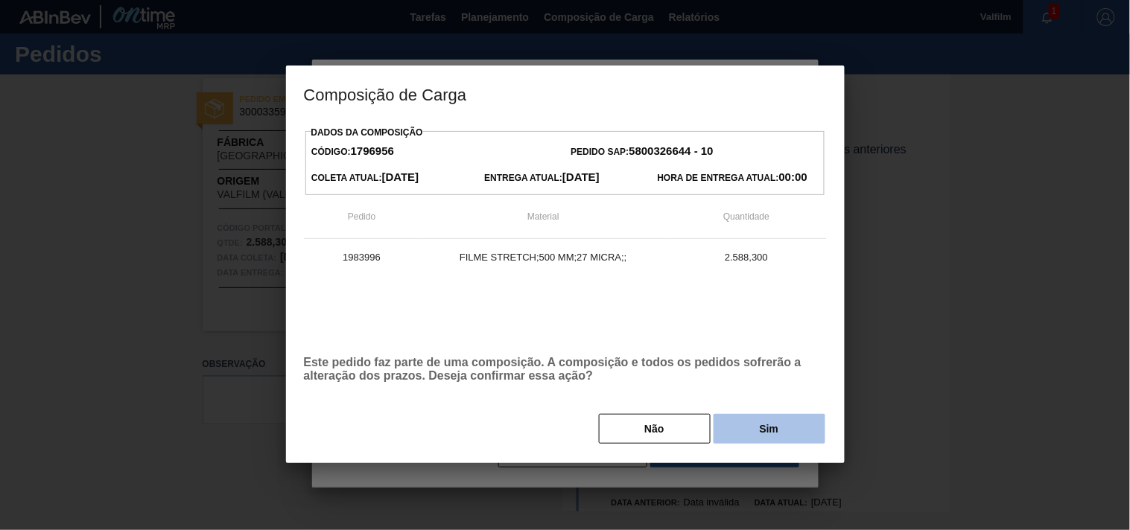
click at [769, 420] on button "Sim" at bounding box center [769, 429] width 112 height 30
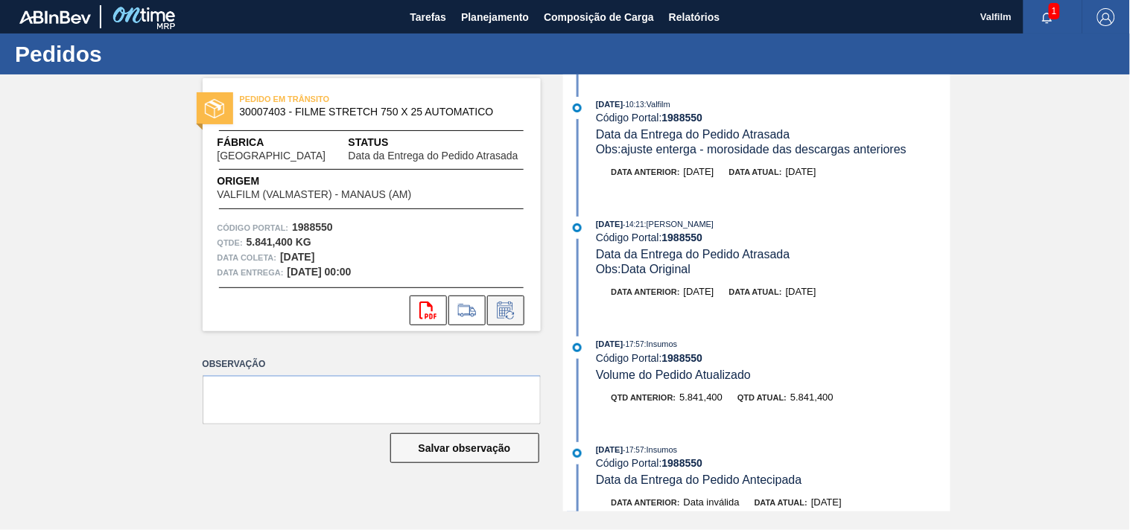
click at [516, 323] on button at bounding box center [505, 311] width 37 height 30
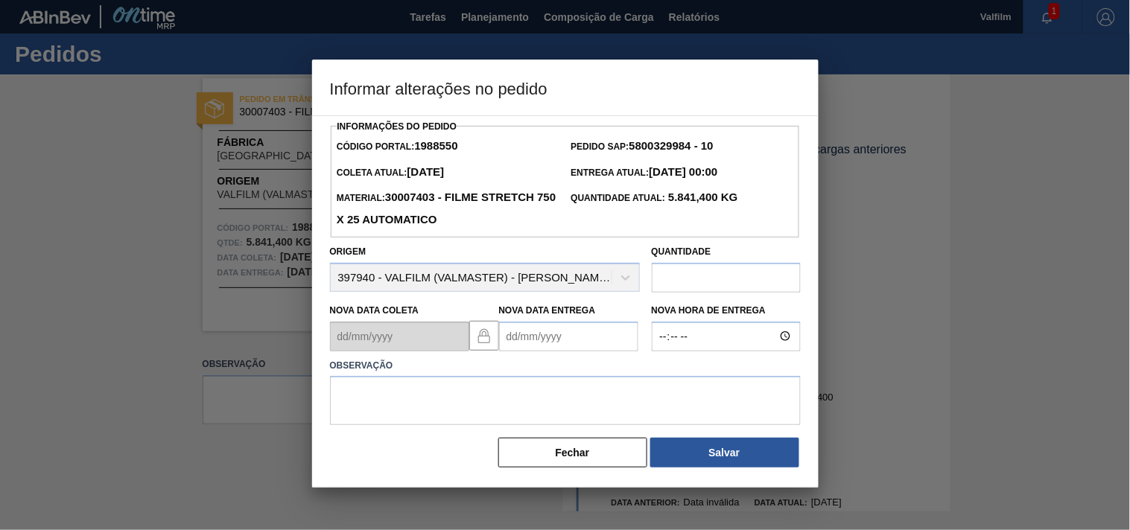
click at [512, 347] on Entrega1988550 "Nova Data Entrega" at bounding box center [568, 337] width 139 height 30
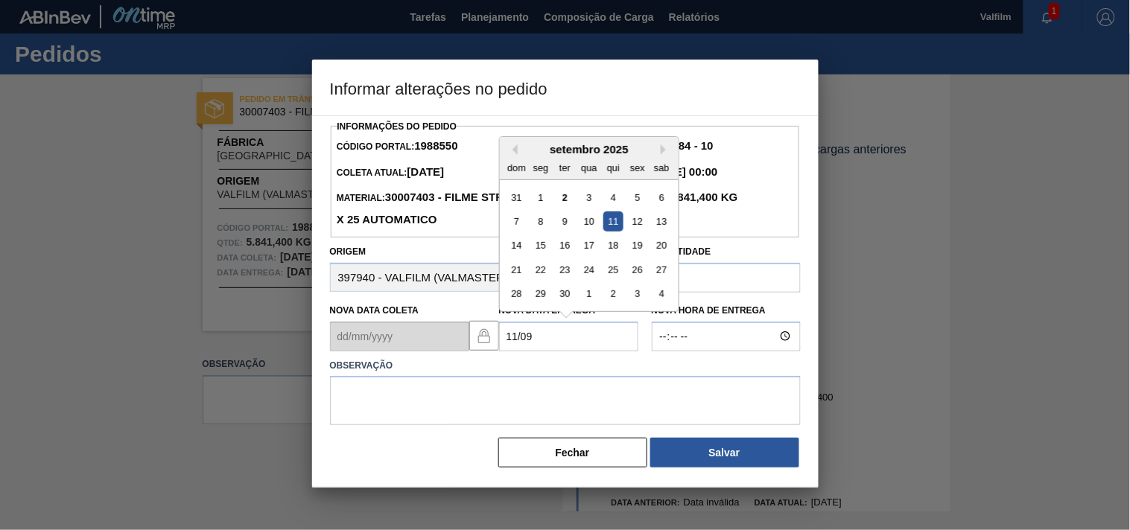
click at [621, 229] on div "11" at bounding box center [612, 222] width 20 height 20
type Entrega1988550 "[DATE]"
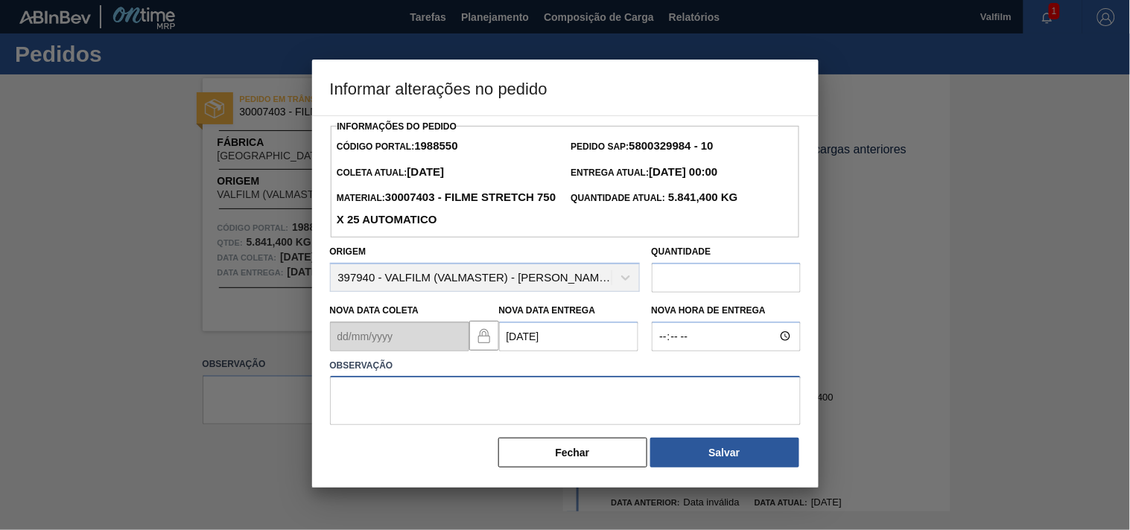
click at [469, 403] on textarea at bounding box center [565, 400] width 471 height 49
paste textarea "ajuste entrega - card otimizado com antecipação do cliente."
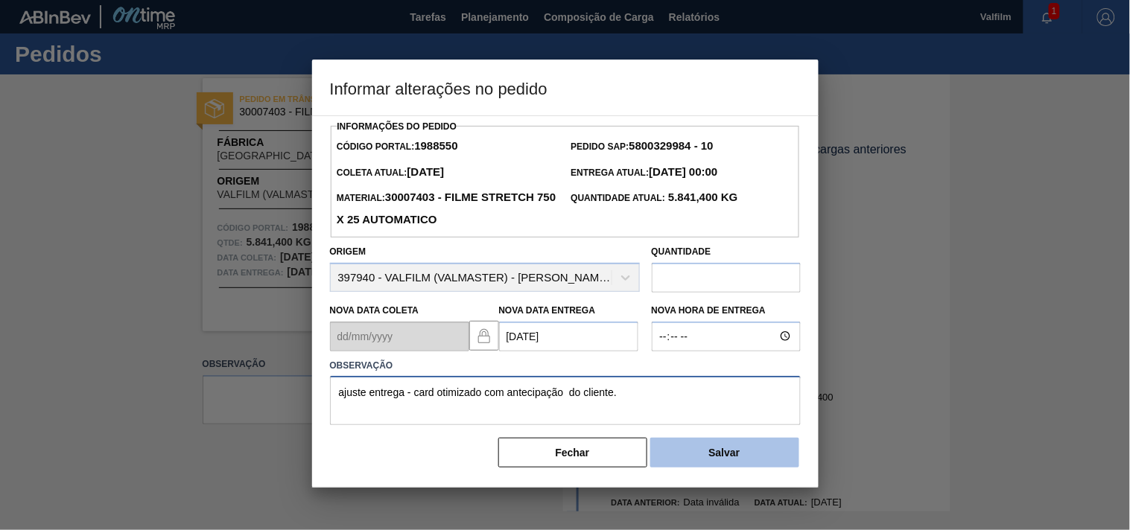
type textarea "ajuste entrega - card otimizado com antecipação do cliente."
click at [765, 462] on button "Salvar" at bounding box center [724, 453] width 149 height 30
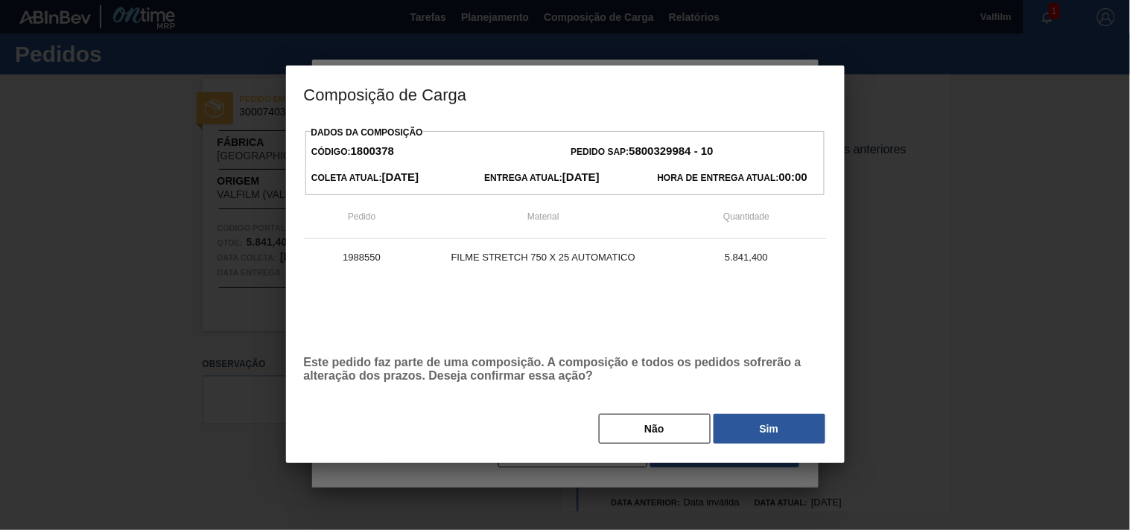
click at [771, 433] on button "Sim" at bounding box center [769, 429] width 112 height 30
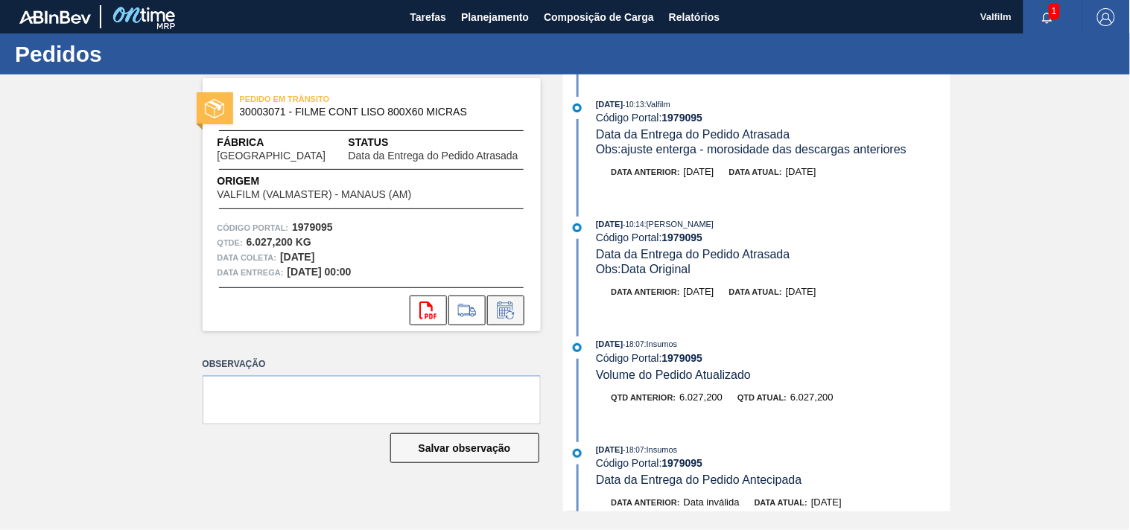
click at [500, 319] on button at bounding box center [505, 311] width 37 height 30
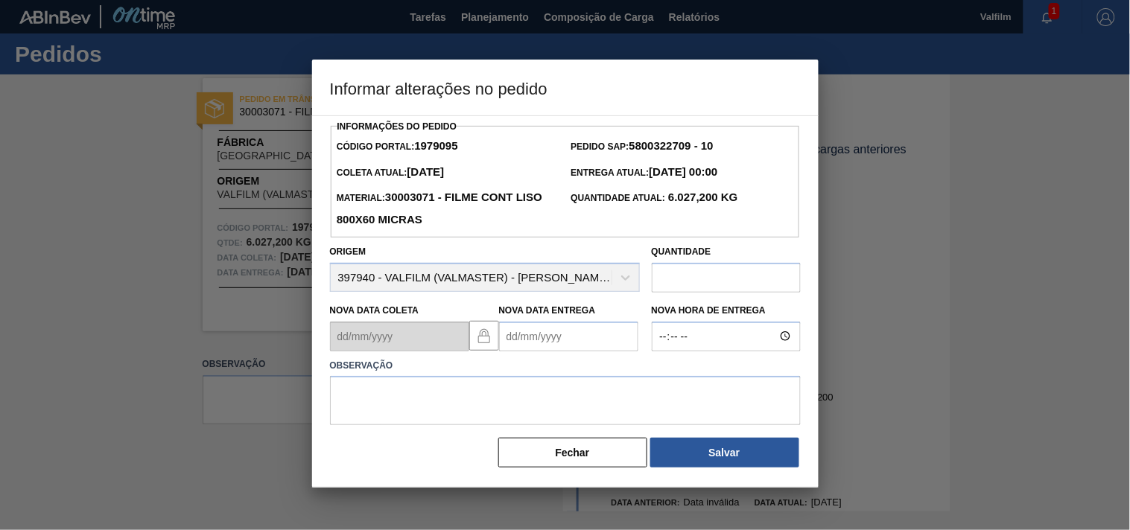
click at [524, 350] on Entrega1979095 "Nova Data Entrega" at bounding box center [568, 337] width 139 height 30
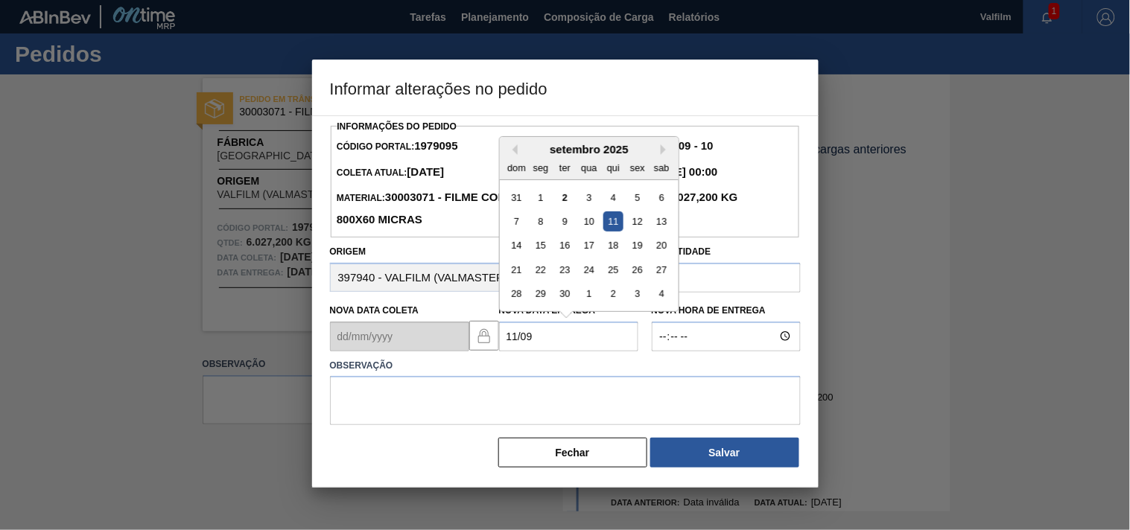
click at [613, 219] on div "11" at bounding box center [612, 222] width 20 height 20
type Entrega1979095 "11/09/2025"
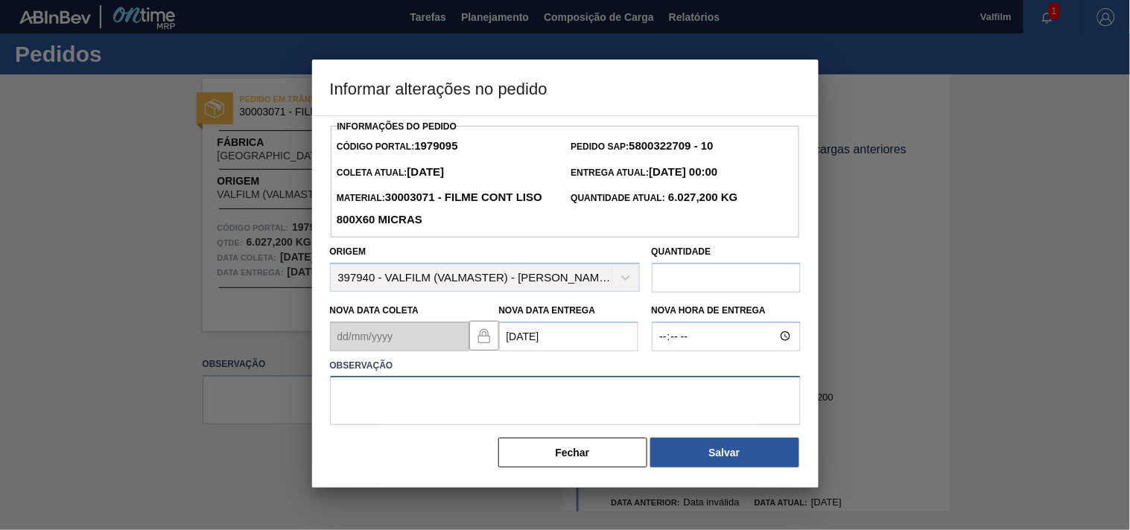
click at [389, 398] on textarea at bounding box center [565, 400] width 471 height 49
paste textarea "ajuste entrega - card otimizado com antecipação do cliente."
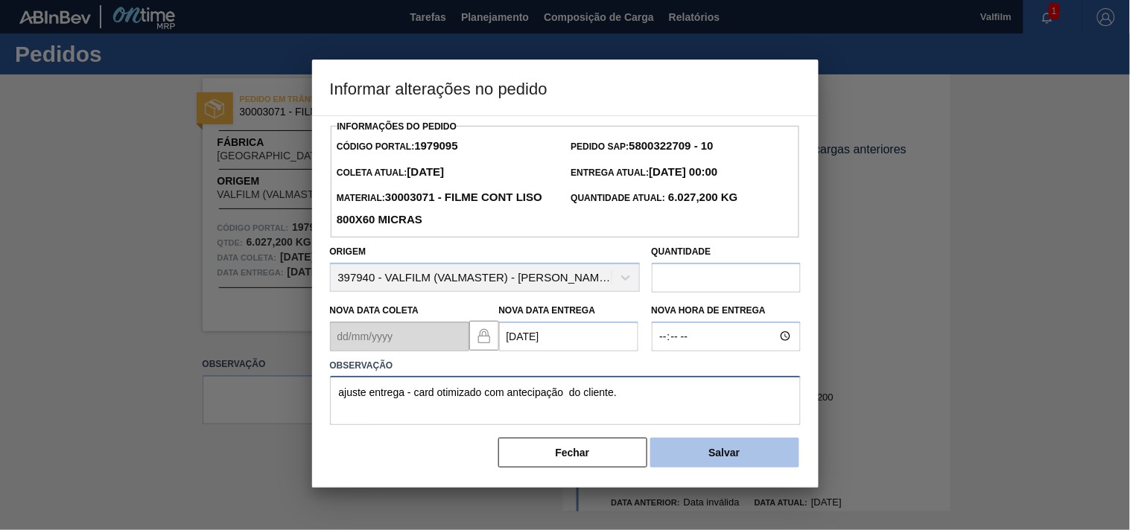
type textarea "ajuste entrega - card otimizado com antecipação do cliente."
click at [775, 459] on button "Salvar" at bounding box center [724, 453] width 149 height 30
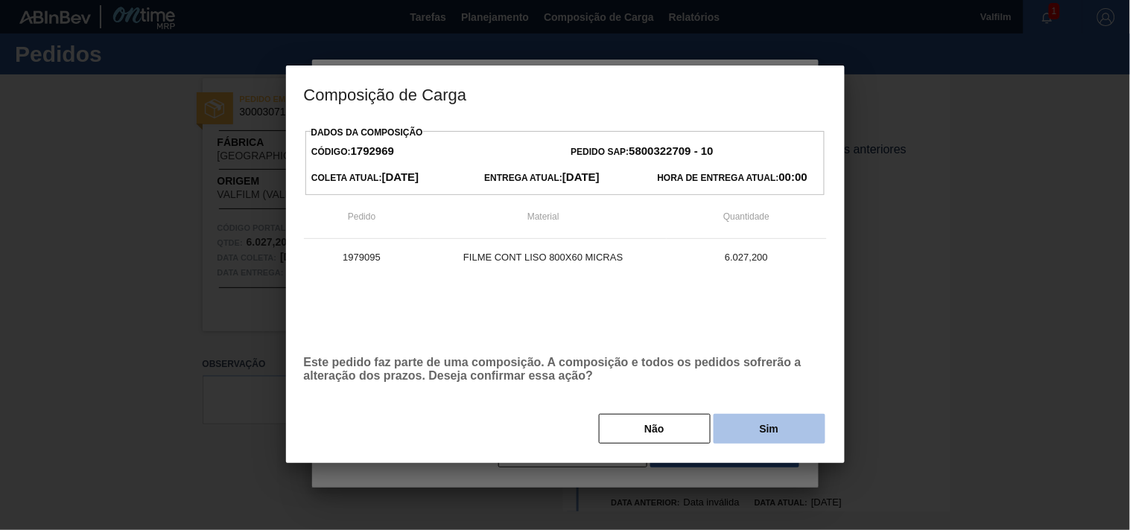
click at [780, 435] on button "Sim" at bounding box center [769, 429] width 112 height 30
